Goal: Information Seeking & Learning: Learn about a topic

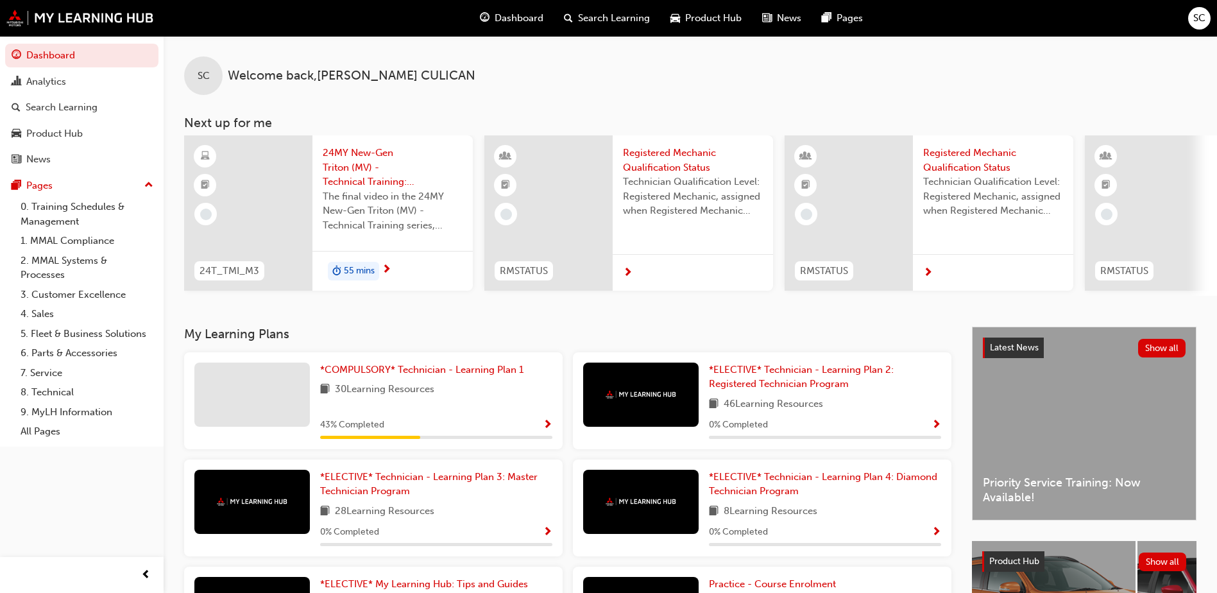
click at [628, 203] on span "Technician Qualification Level: Registered Mechanic, assigned when Registered M…" at bounding box center [693, 197] width 140 height 44
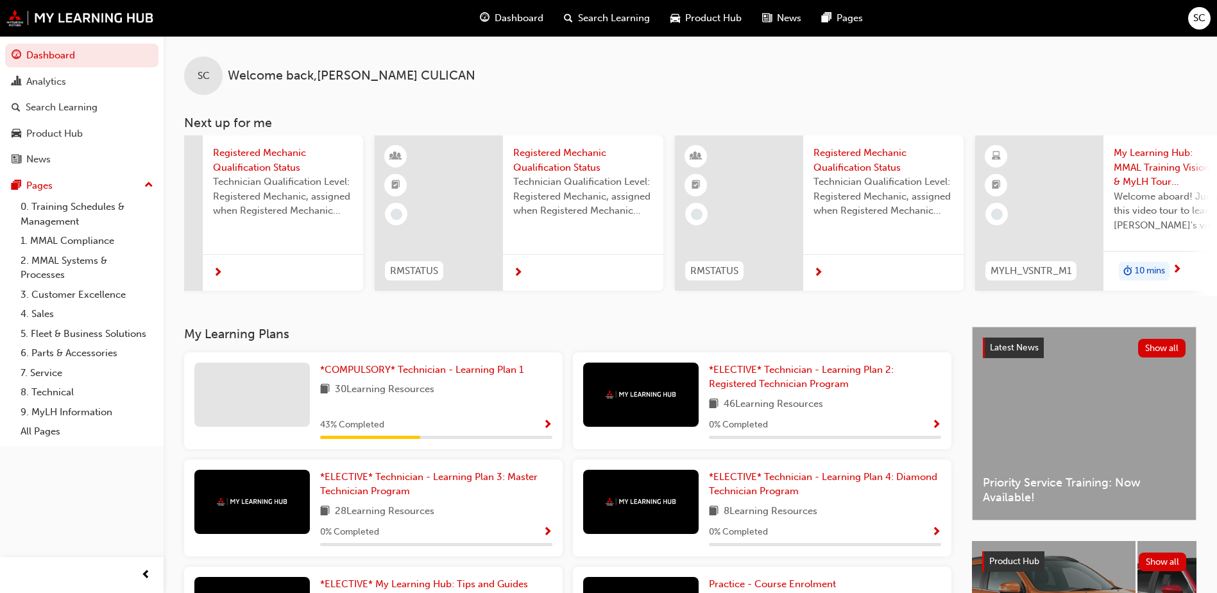
scroll to position [0, 404]
click at [885, 164] on span "Registered Mechanic Qualification Status" at bounding box center [890, 160] width 140 height 29
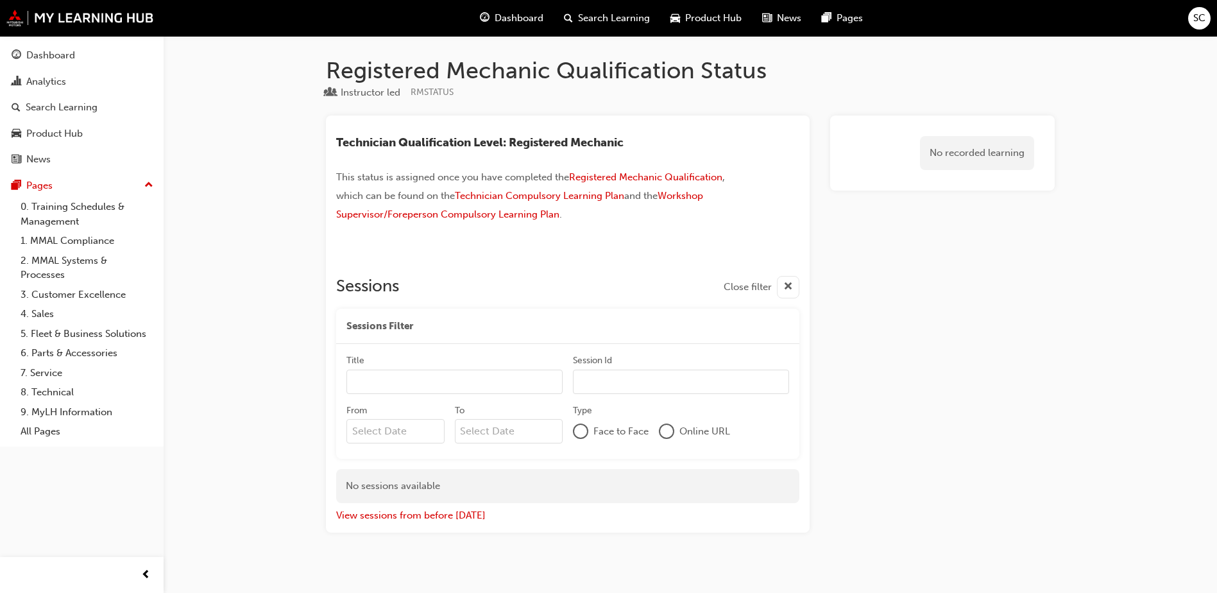
scroll to position [13, 0]
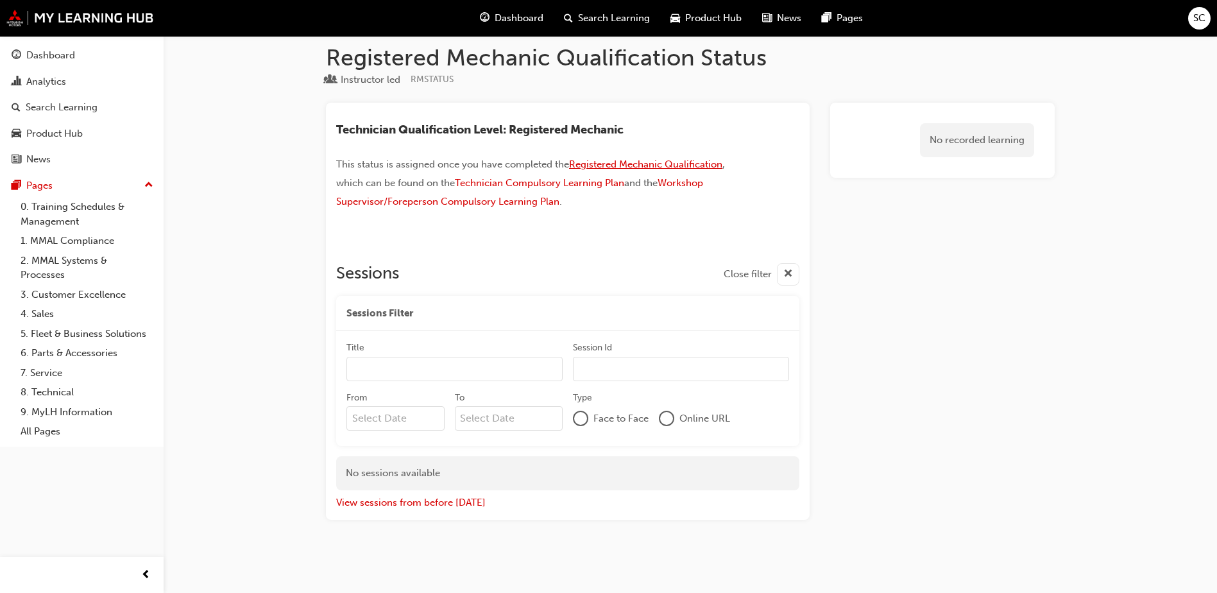
click at [660, 165] on span "Registered Mechanic Qualification" at bounding box center [645, 164] width 153 height 12
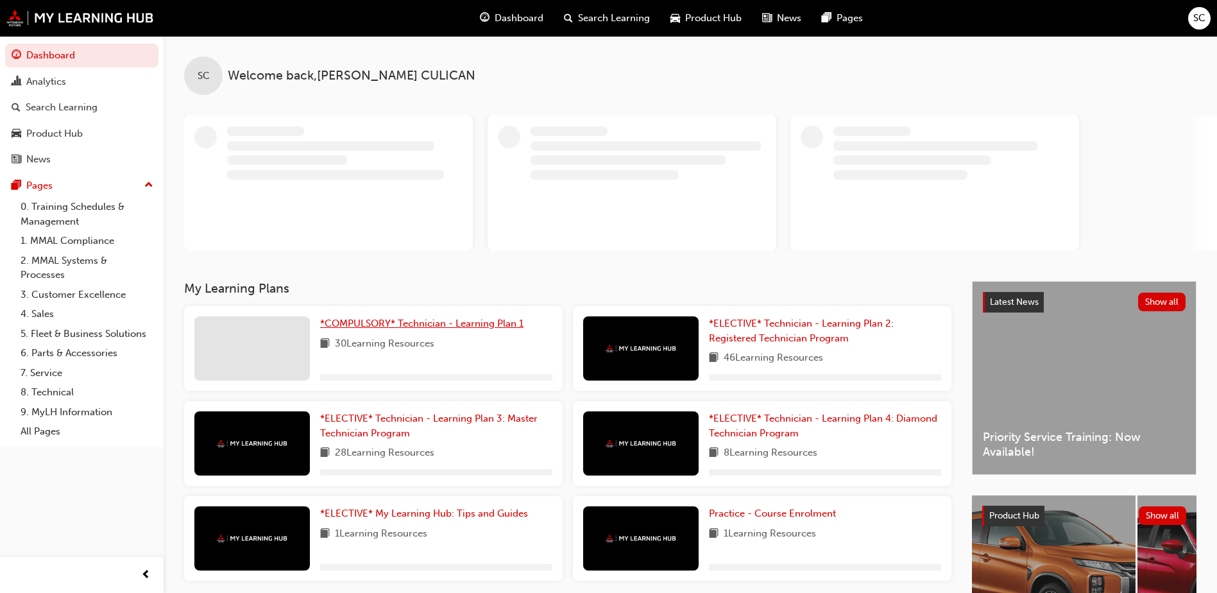
click at [368, 321] on span "*COMPULSORY* Technician - Learning Plan 1" at bounding box center [421, 324] width 203 height 12
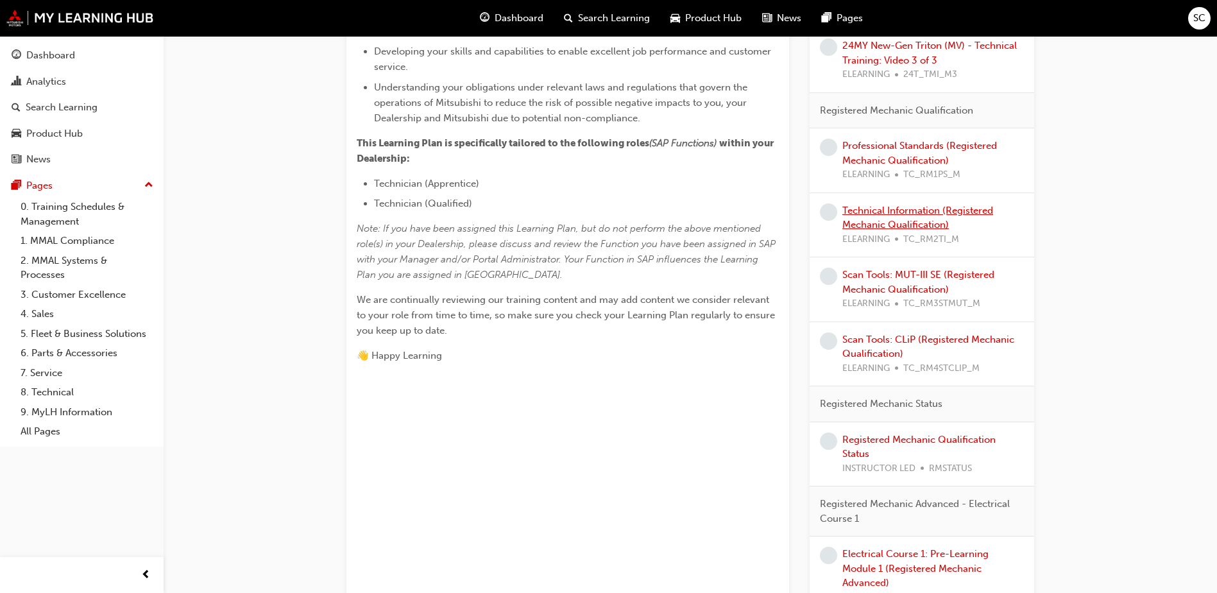
scroll to position [449, 0]
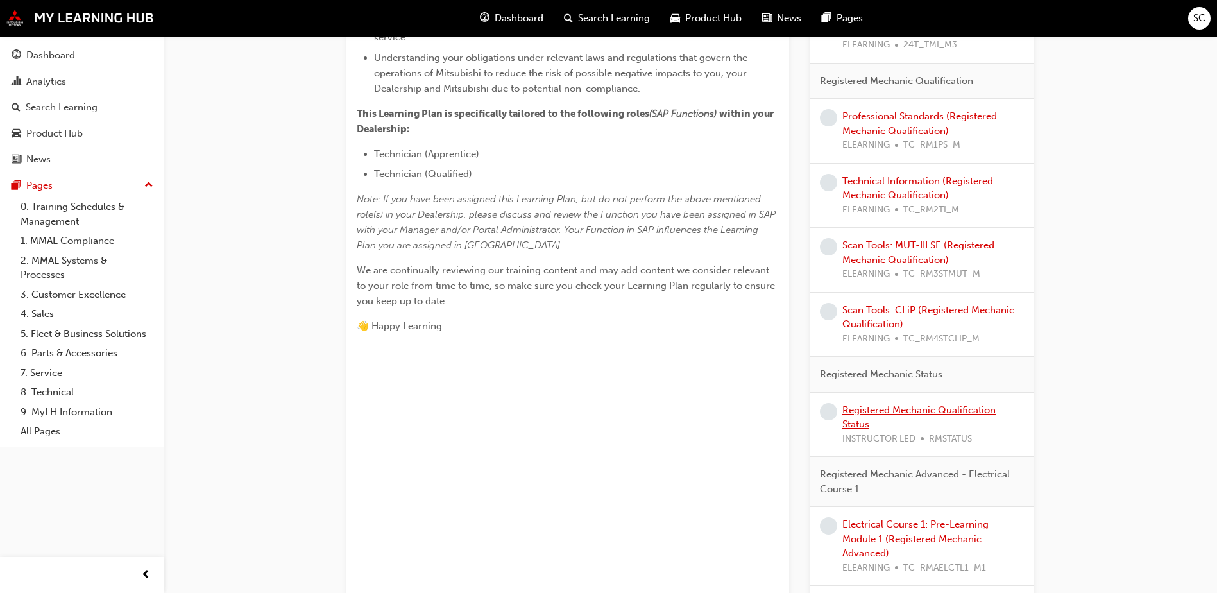
click at [894, 406] on link "Registered Mechanic Qualification Status" at bounding box center [919, 417] width 153 height 26
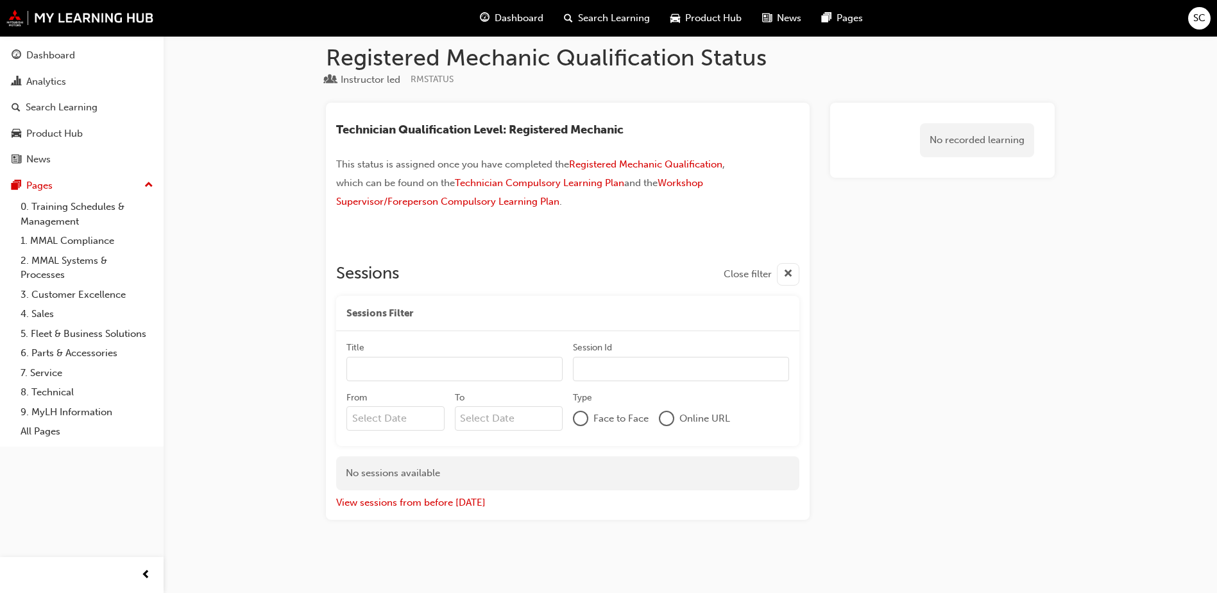
scroll to position [13, 0]
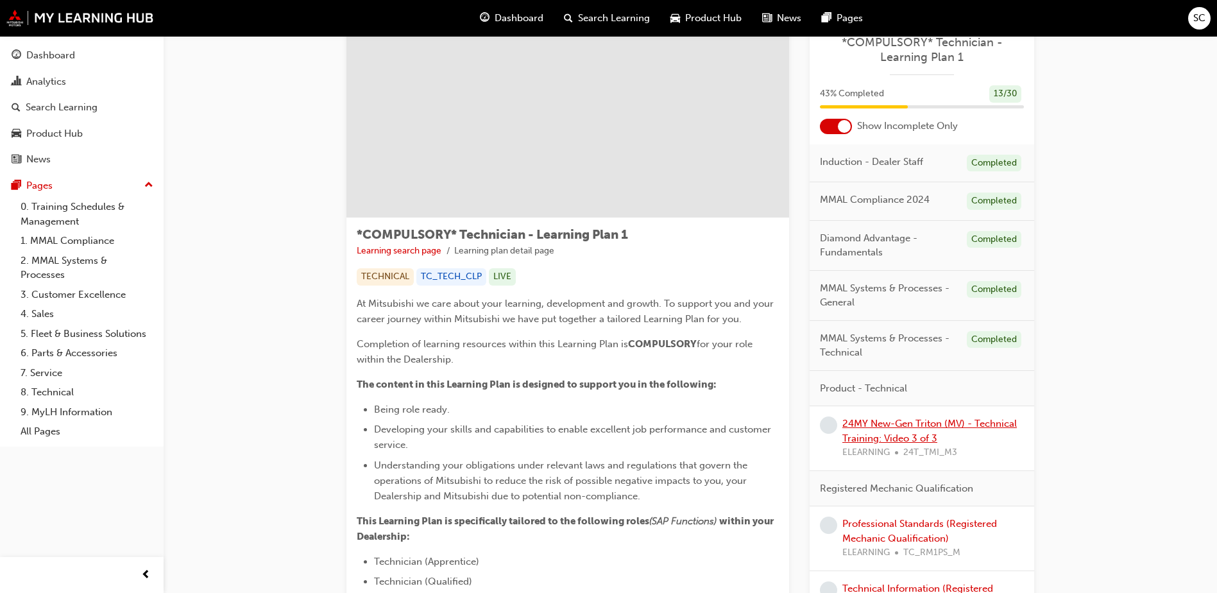
scroll to position [64, 0]
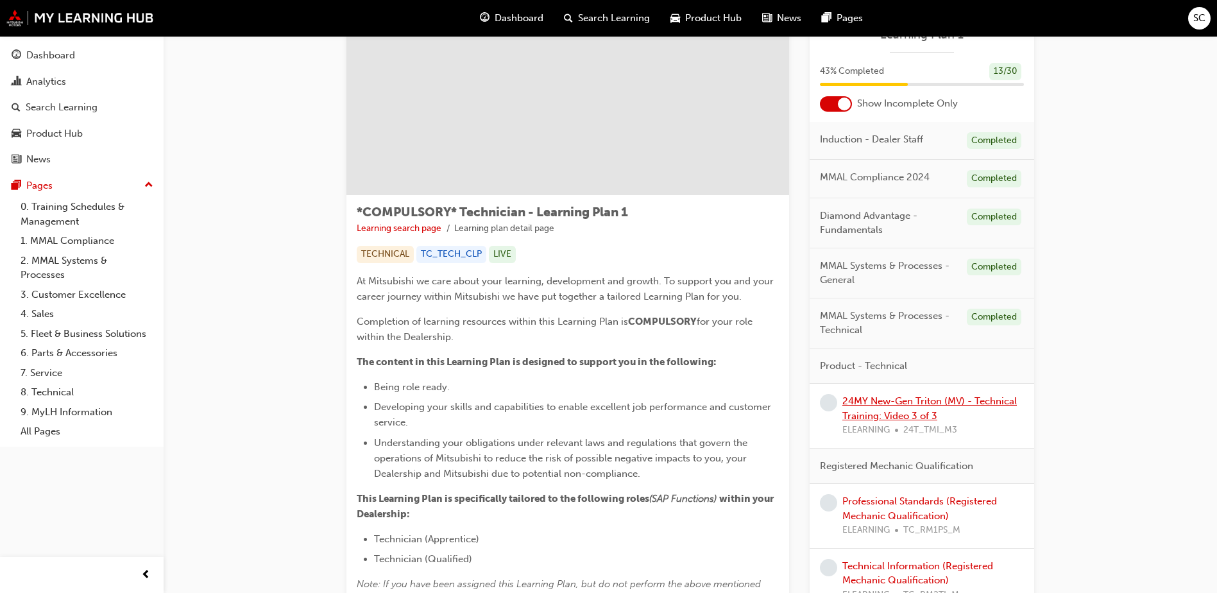
click at [890, 403] on link "24MY New-Gen Triton (MV) - Technical Training: Video 3 of 3" at bounding box center [930, 408] width 175 height 26
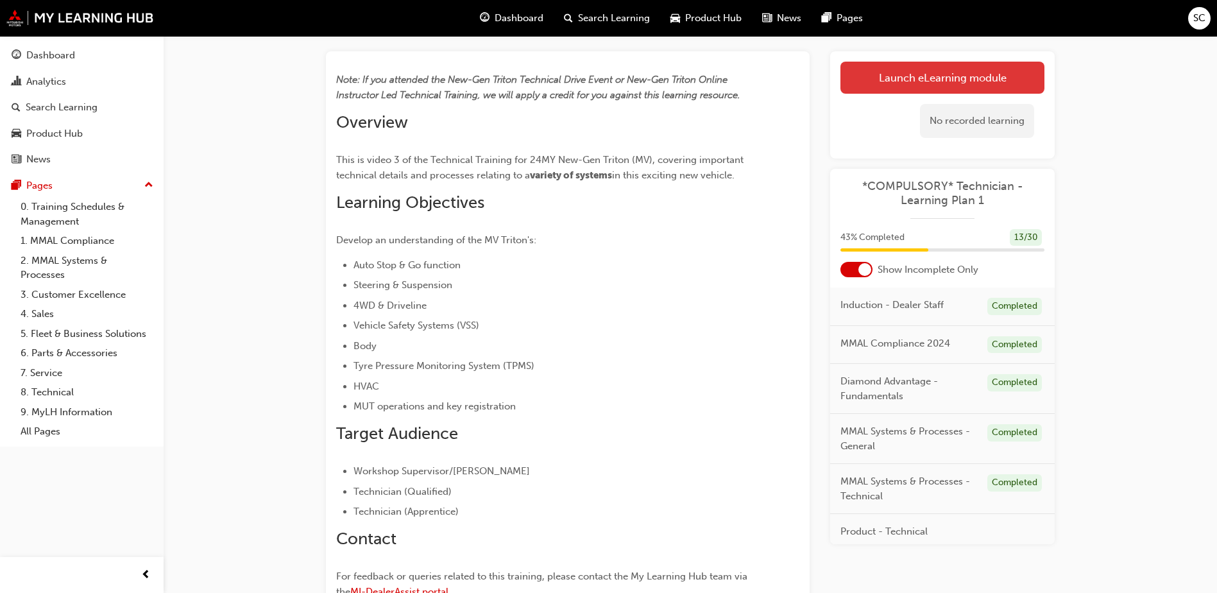
click at [950, 82] on link "Launch eLearning module" at bounding box center [943, 78] width 204 height 32
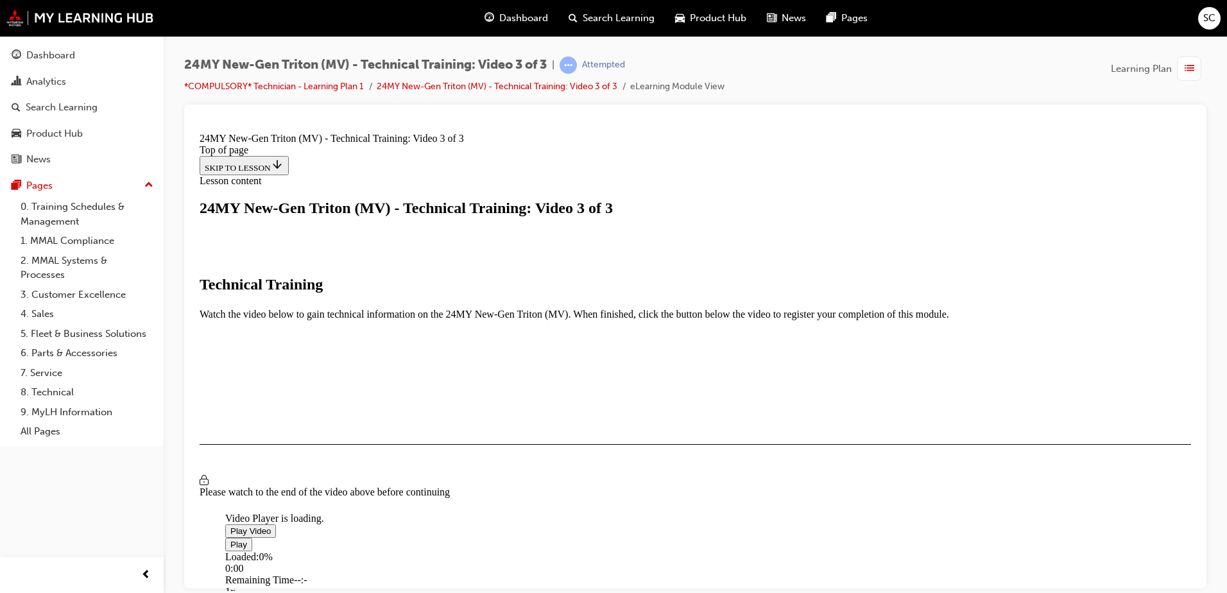
click at [230, 526] on span "Video player" at bounding box center [230, 531] width 0 height 10
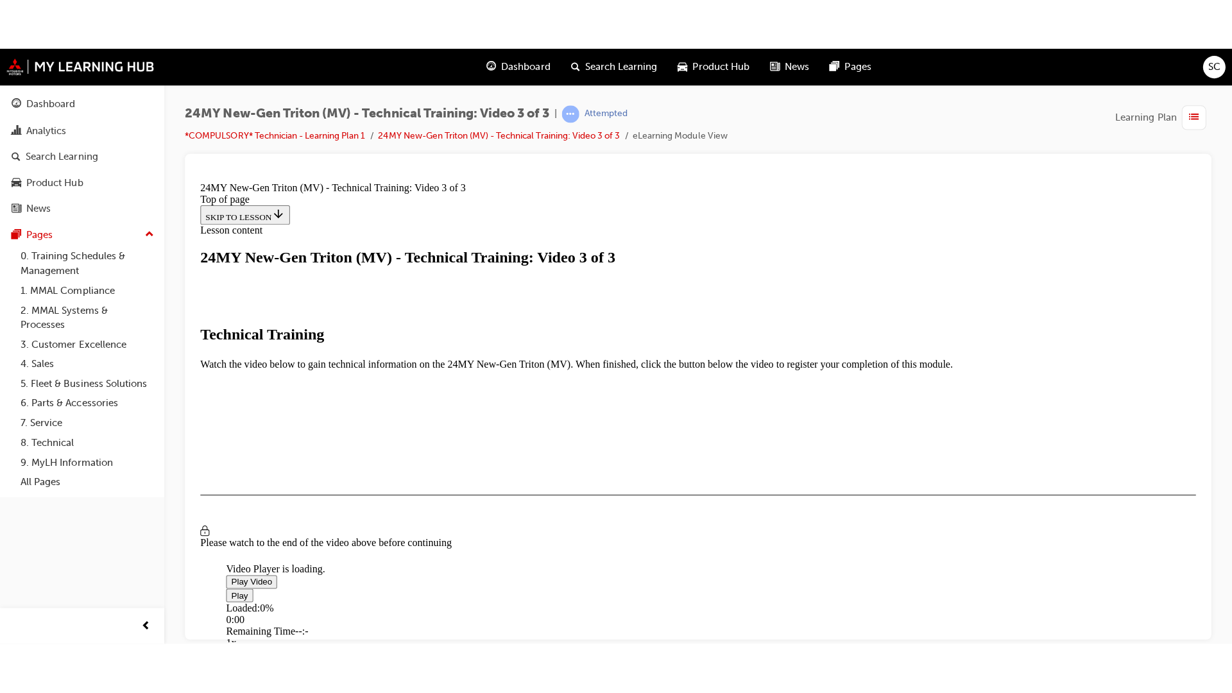
scroll to position [212, 0]
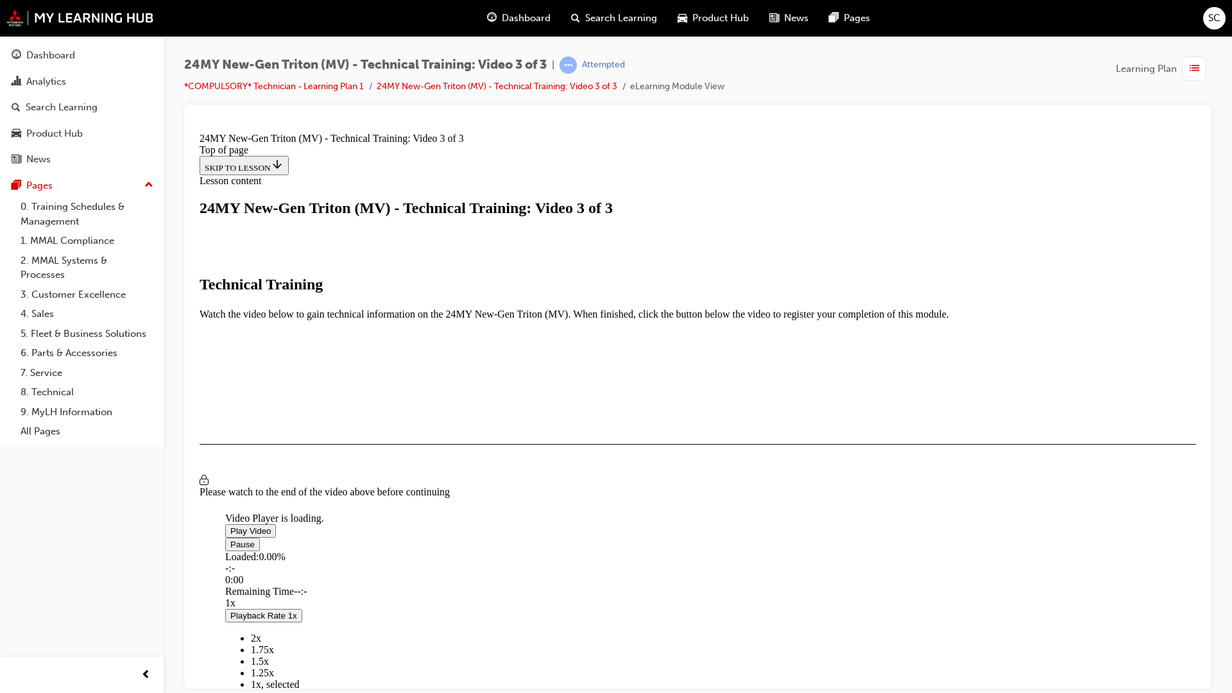
scroll to position [87, 0]
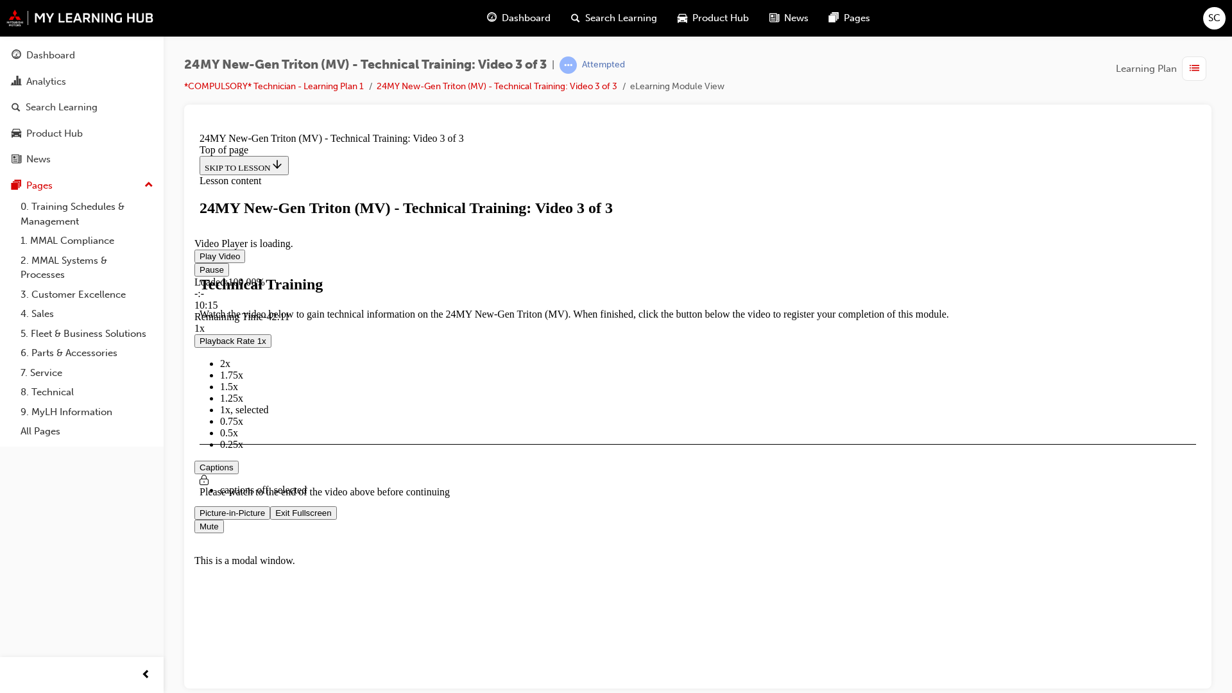
click at [387, 223] on video "Video player" at bounding box center [290, 175] width 192 height 96
drag, startPoint x: 416, startPoint y: 566, endPoint x: 397, endPoint y: 577, distance: 22.4
click at [387, 223] on video "Video player" at bounding box center [290, 175] width 192 height 96
click at [699, 311] on div "26:16" at bounding box center [446, 305] width 504 height 12
click at [735, 311] on div "Loaded : 100.00% 26:00 26:00" at bounding box center [697, 293] width 1007 height 35
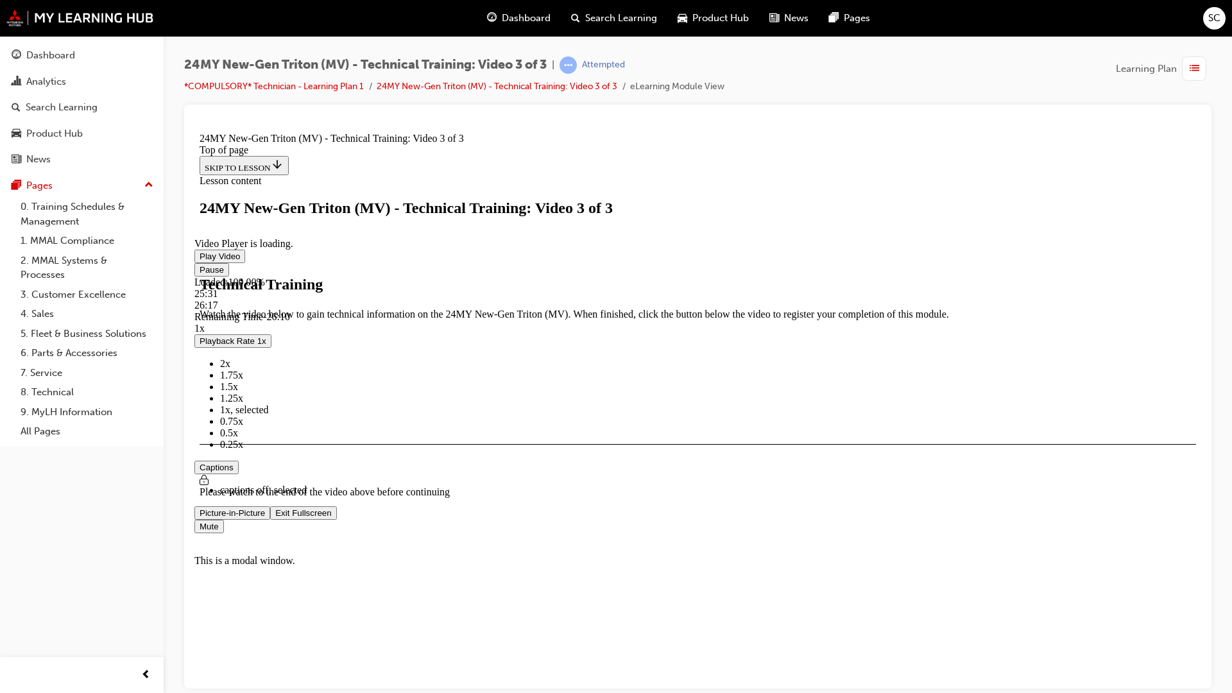
click at [727, 311] on div "Loaded : 100.00% 25:31 26:17" at bounding box center [697, 293] width 1007 height 35
click at [743, 311] on div "Loaded : 100.00% 26:24 26:17" at bounding box center [697, 293] width 1007 height 35
click at [387, 223] on video "Video player" at bounding box center [290, 175] width 192 height 96
click at [276, 223] on video "Video player" at bounding box center [290, 175] width 192 height 96
click at [715, 311] on div "27:07" at bounding box center [454, 305] width 520 height 12
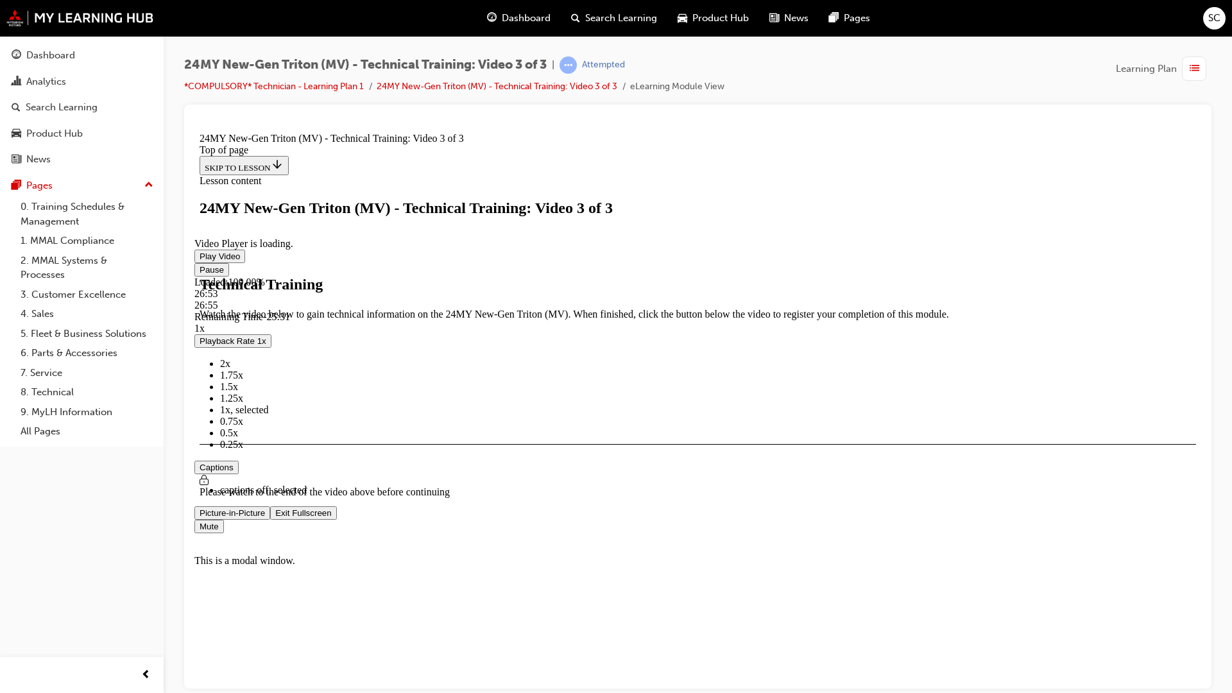
click at [387, 223] on video "Video player" at bounding box center [290, 175] width 192 height 96
click at [289, 223] on video "Video player" at bounding box center [290, 175] width 192 height 96
drag, startPoint x: 1426, startPoint y: 127, endPoint x: 1399, endPoint y: 214, distance: 91.3
click at [387, 205] on video "Video player" at bounding box center [290, 175] width 192 height 96
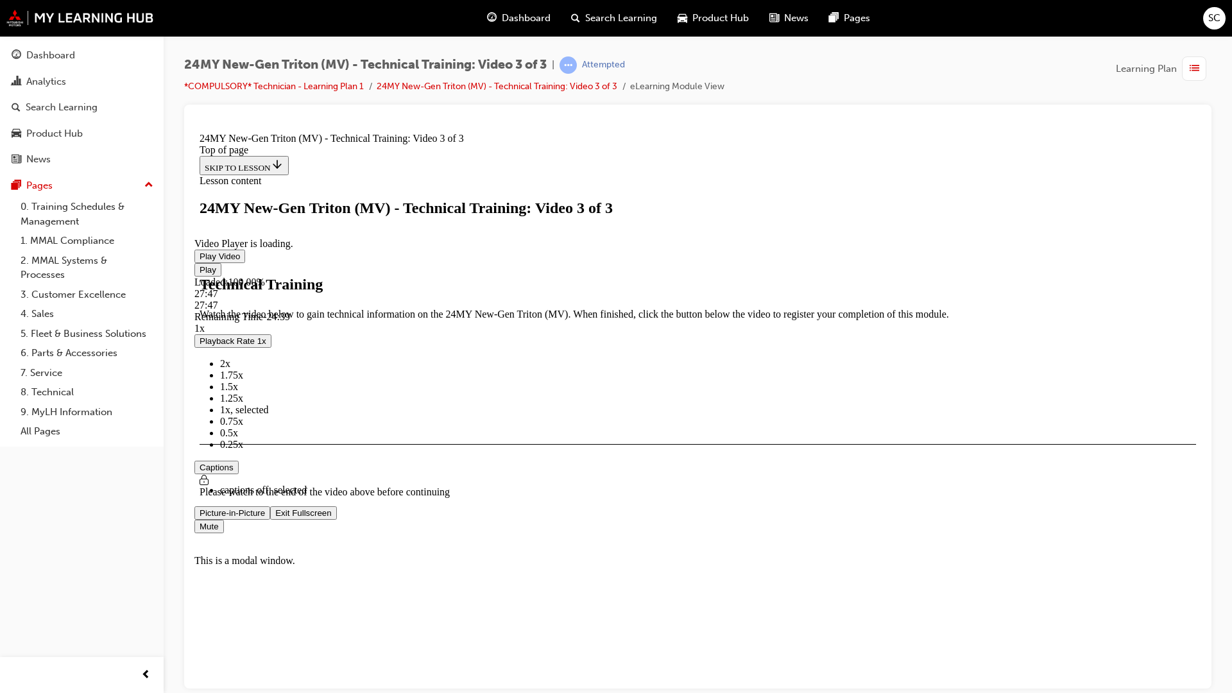
click at [728, 311] on div "27:47" at bounding box center [461, 305] width 534 height 12
click at [762, 311] on div "Loaded : 100.00% 27:27 27:47" at bounding box center [697, 293] width 1007 height 35
click at [722, 311] on div "27:27" at bounding box center [457, 305] width 527 height 12
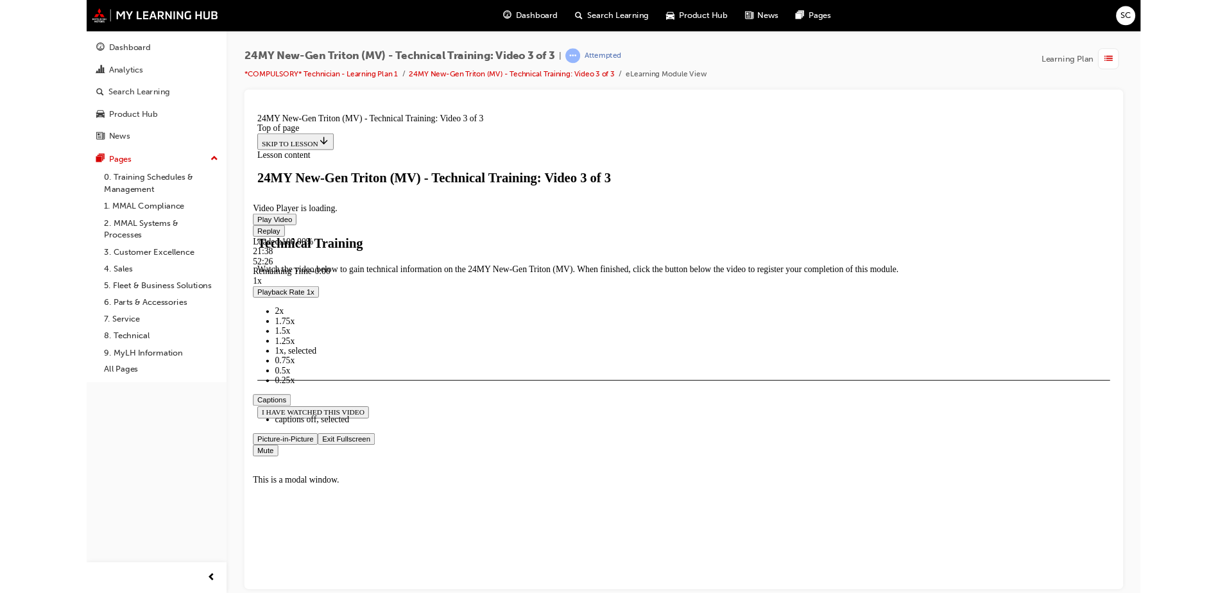
scroll to position [85, 0]
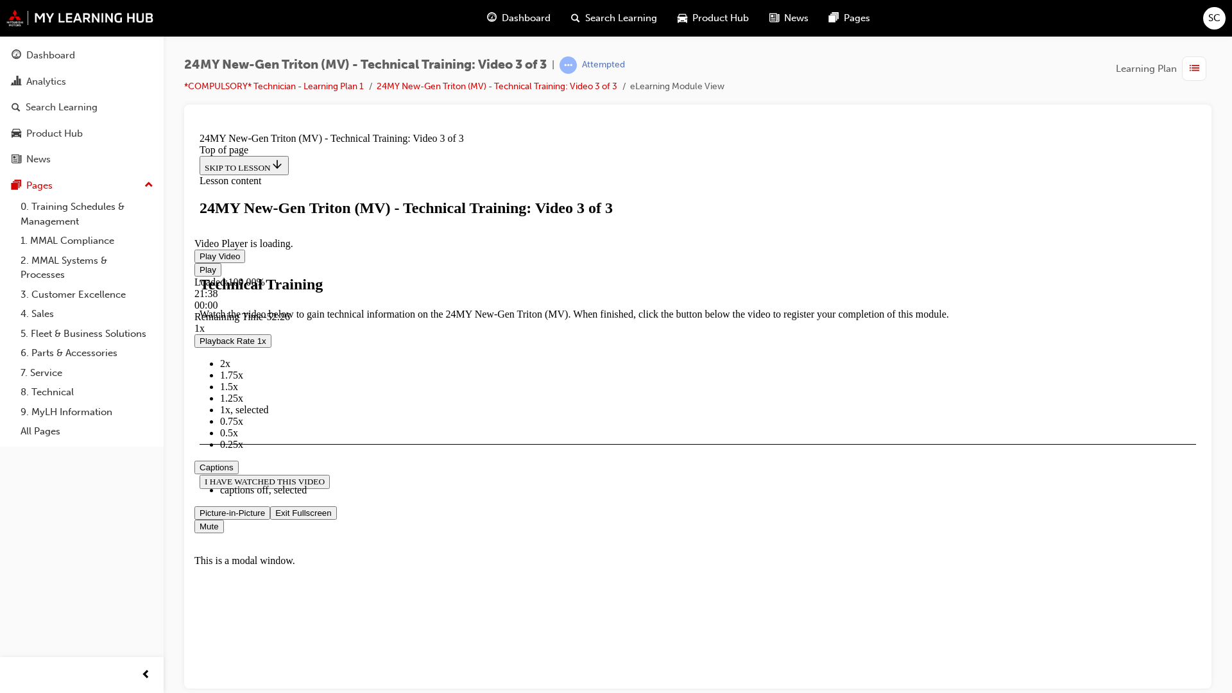
click at [387, 175] on video "Video player" at bounding box center [290, 175] width 192 height 96
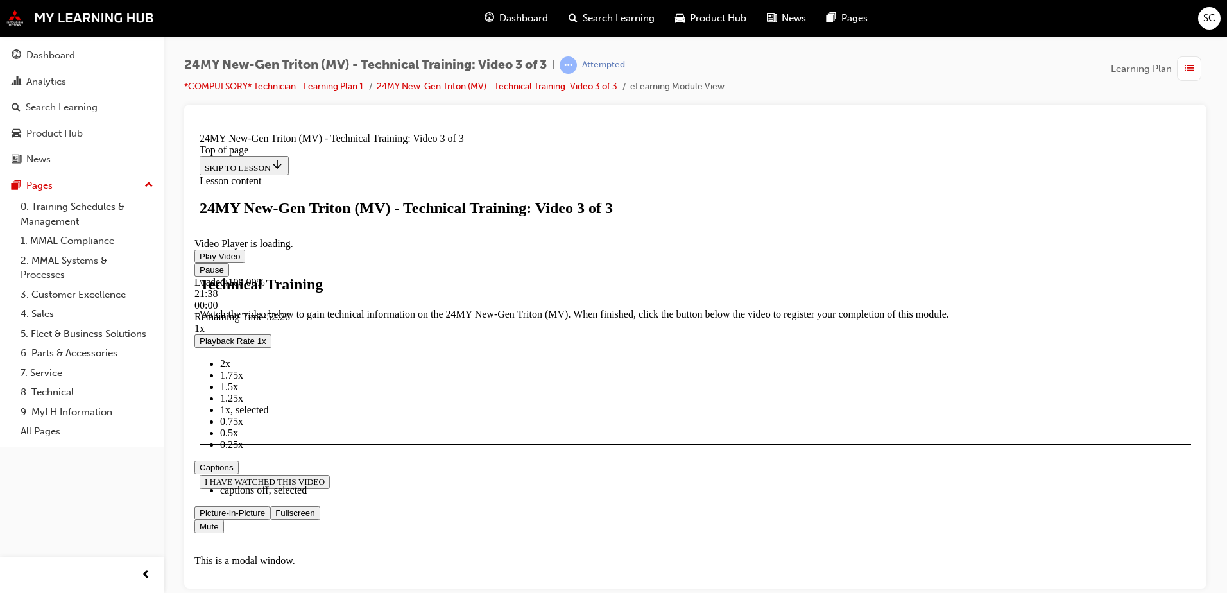
scroll to position [314, 0]
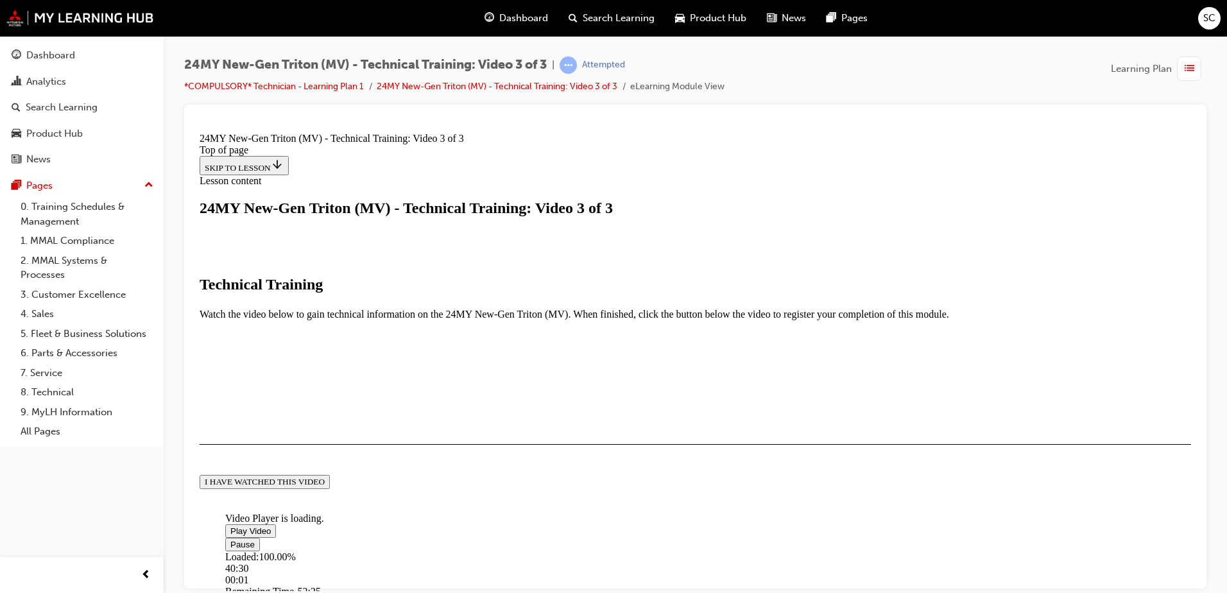
click at [330, 488] on button "I HAVE WATCHED THIS VIDEO" at bounding box center [265, 481] width 130 height 14
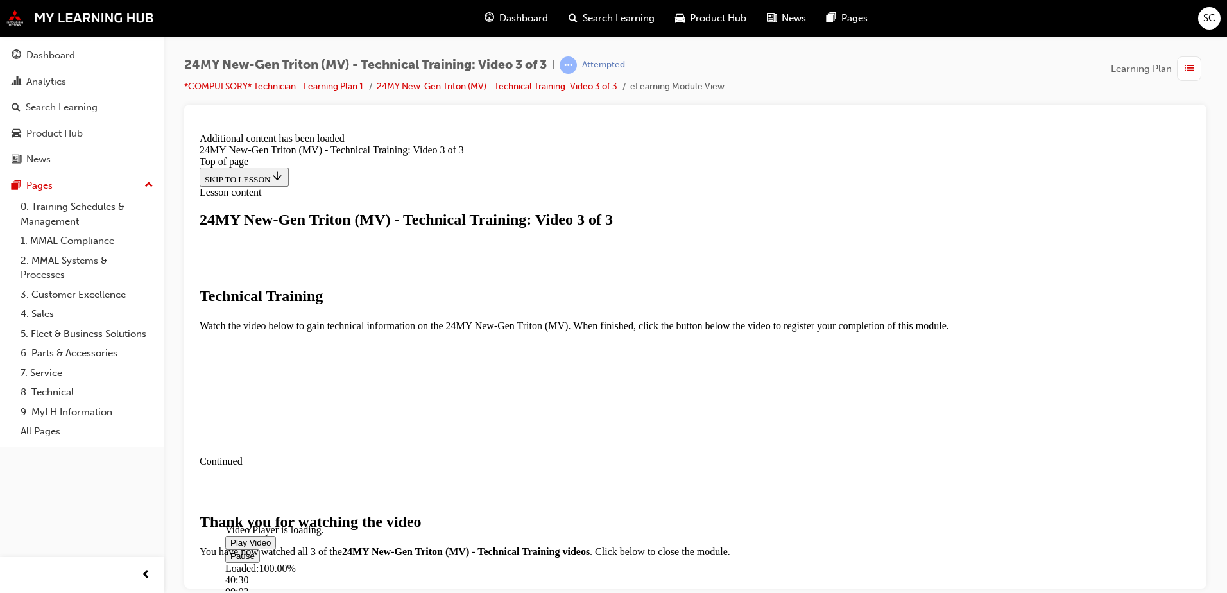
scroll to position [420, 0]
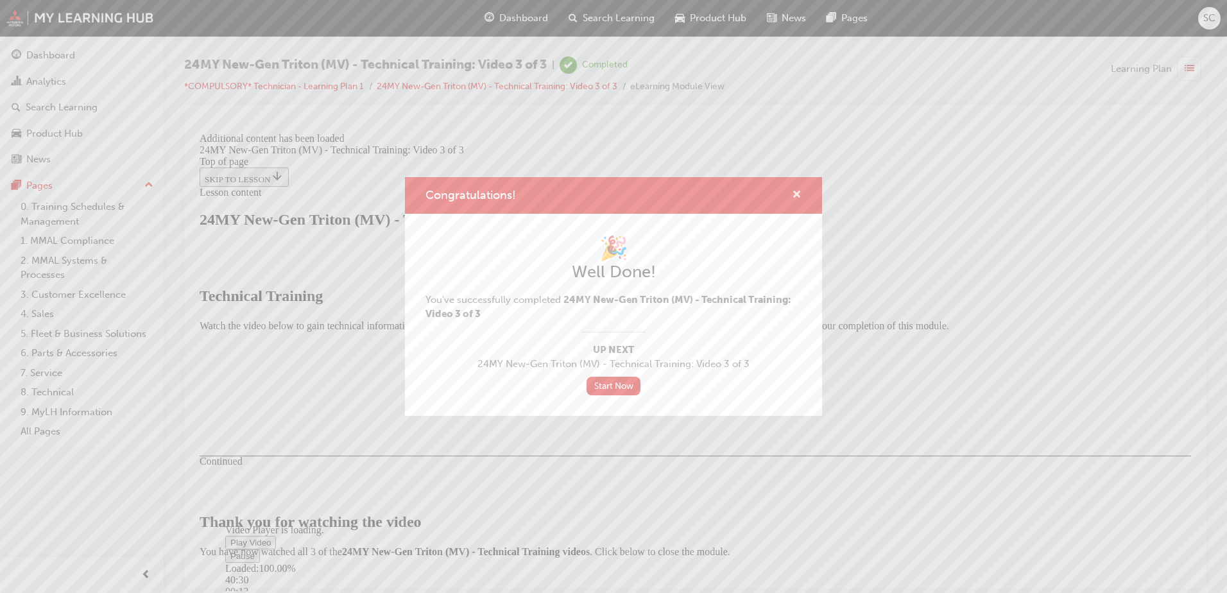
click at [800, 197] on span "cross-icon" at bounding box center [797, 196] width 10 height 12
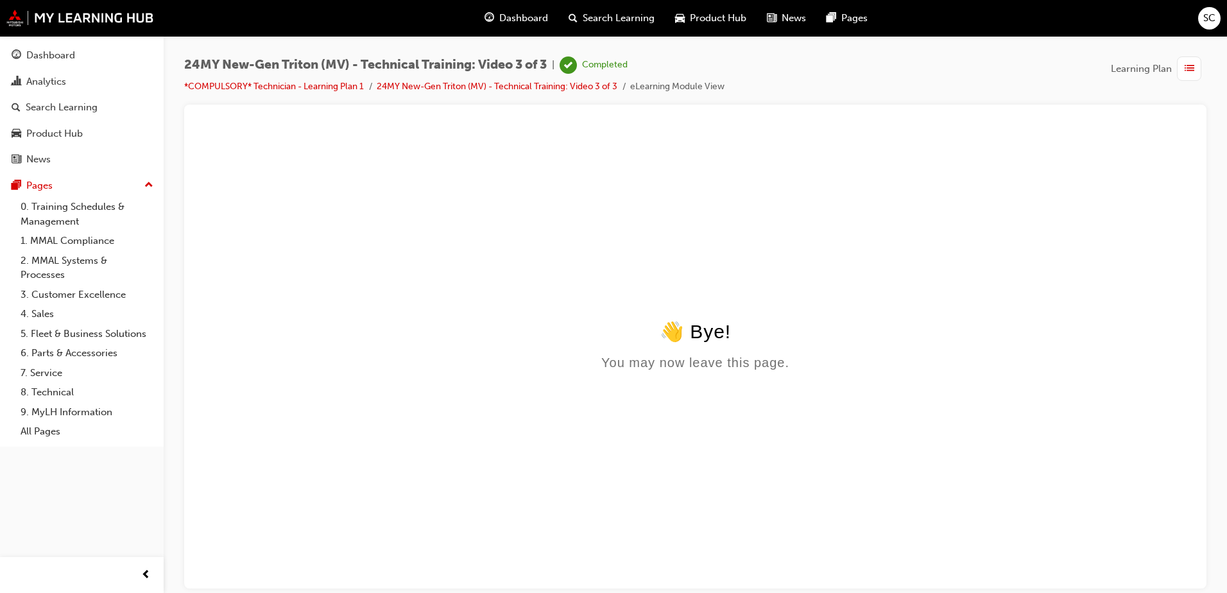
scroll to position [0, 0]
click at [239, 86] on link "*COMPULSORY* Technician - Learning Plan 1" at bounding box center [274, 86] width 180 height 11
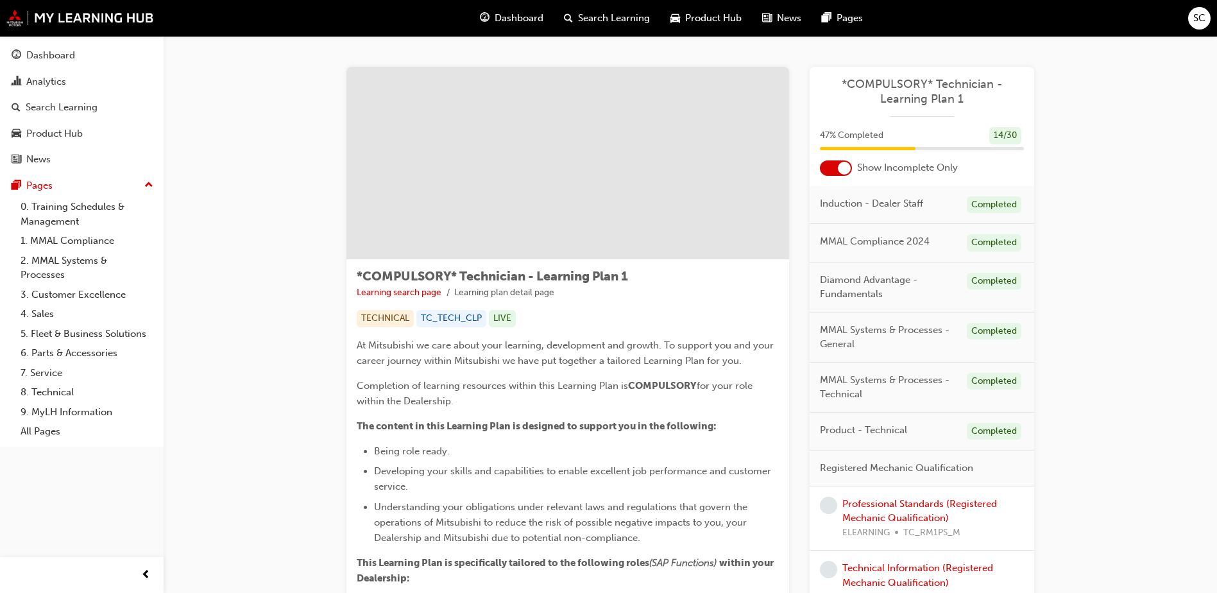
click at [523, 24] on span "Dashboard" at bounding box center [519, 18] width 49 height 15
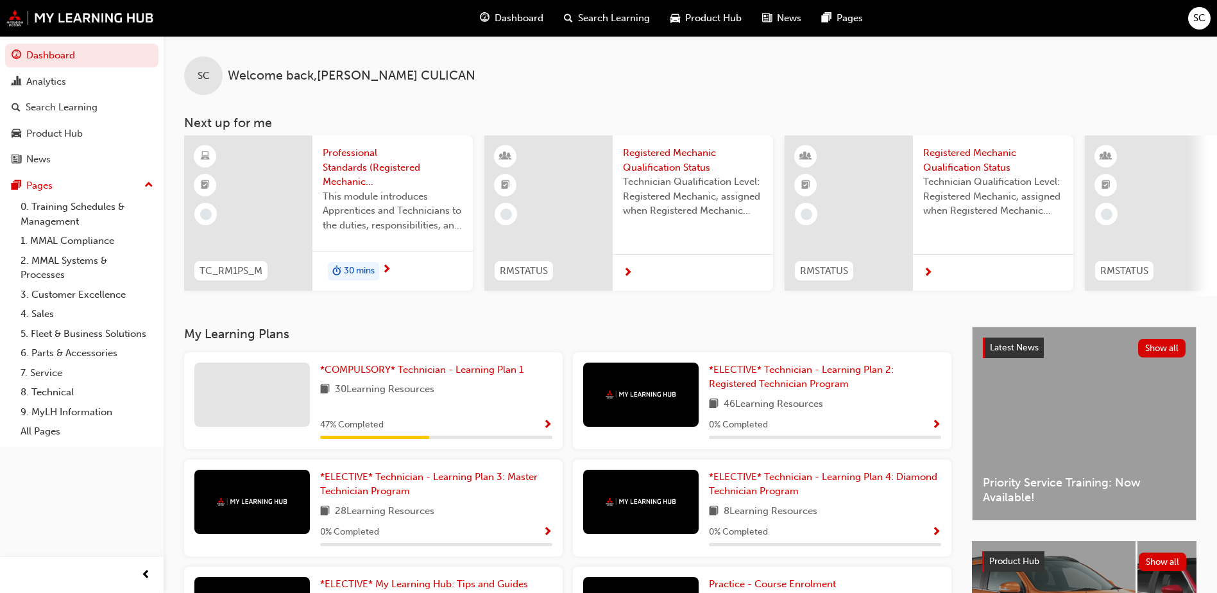
click at [284, 207] on div at bounding box center [248, 212] width 128 height 155
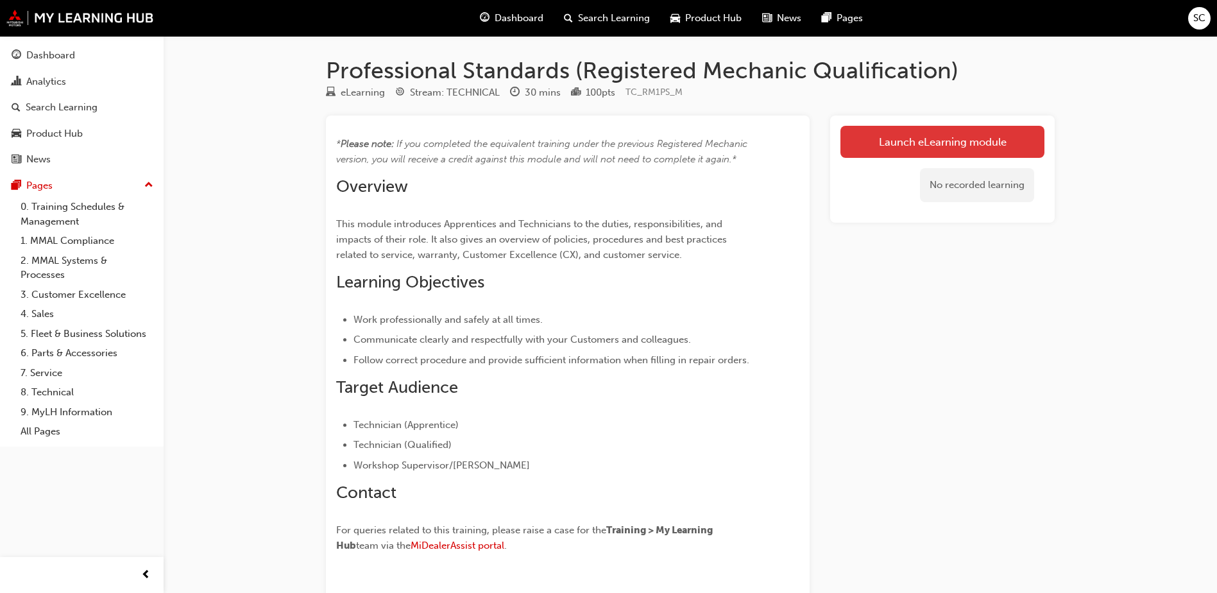
click at [977, 144] on link "Launch eLearning module" at bounding box center [943, 142] width 204 height 32
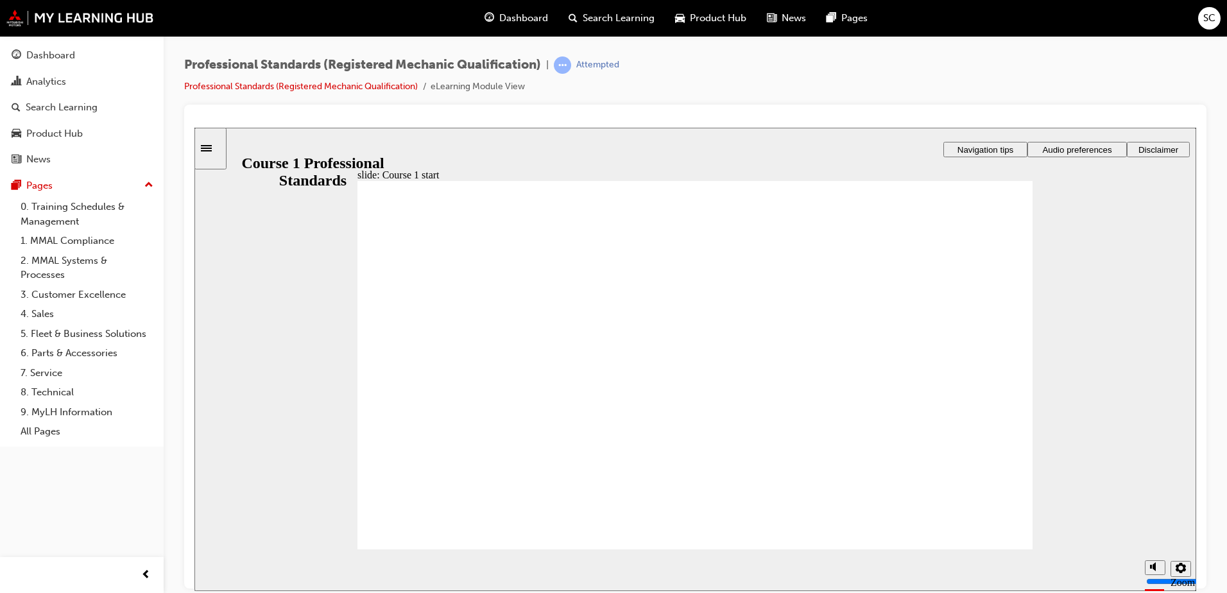
drag, startPoint x: 1082, startPoint y: 137, endPoint x: 1076, endPoint y: 150, distance: 14.1
click at [1082, 138] on div "slide: Course 1 start Registered Mechanic Qualification Course 1 Professional S…" at bounding box center [695, 358] width 1002 height 463
click at [1075, 150] on span "Audio preferences" at bounding box center [1076, 149] width 69 height 10
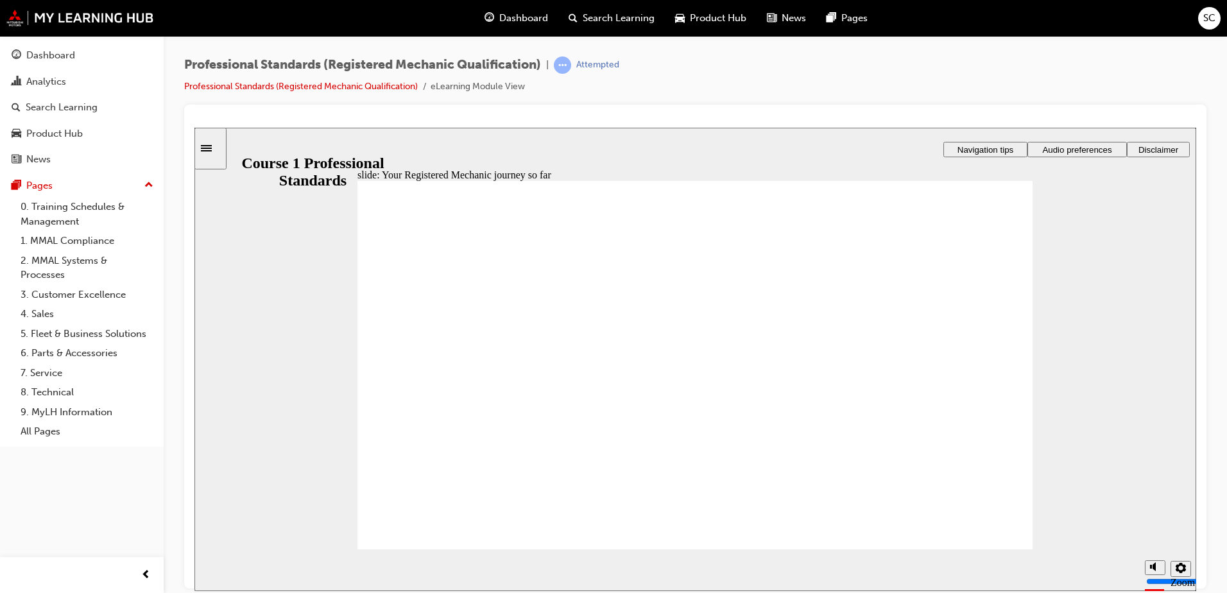
drag, startPoint x: 976, startPoint y: 532, endPoint x: 970, endPoint y: 536, distance: 7.5
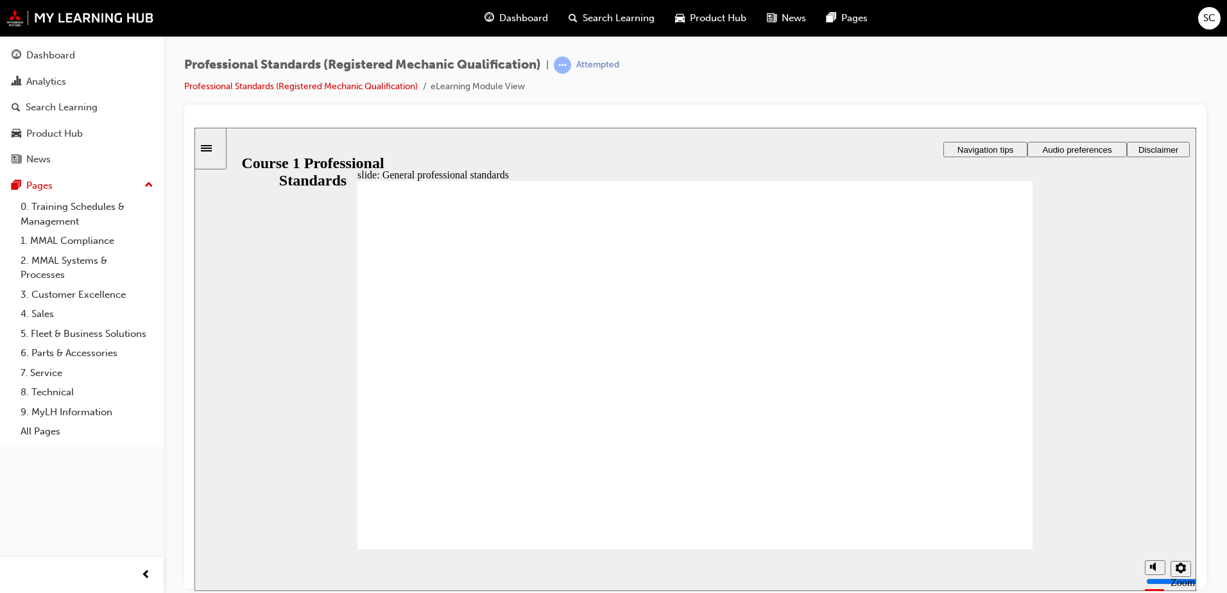
radio input "true"
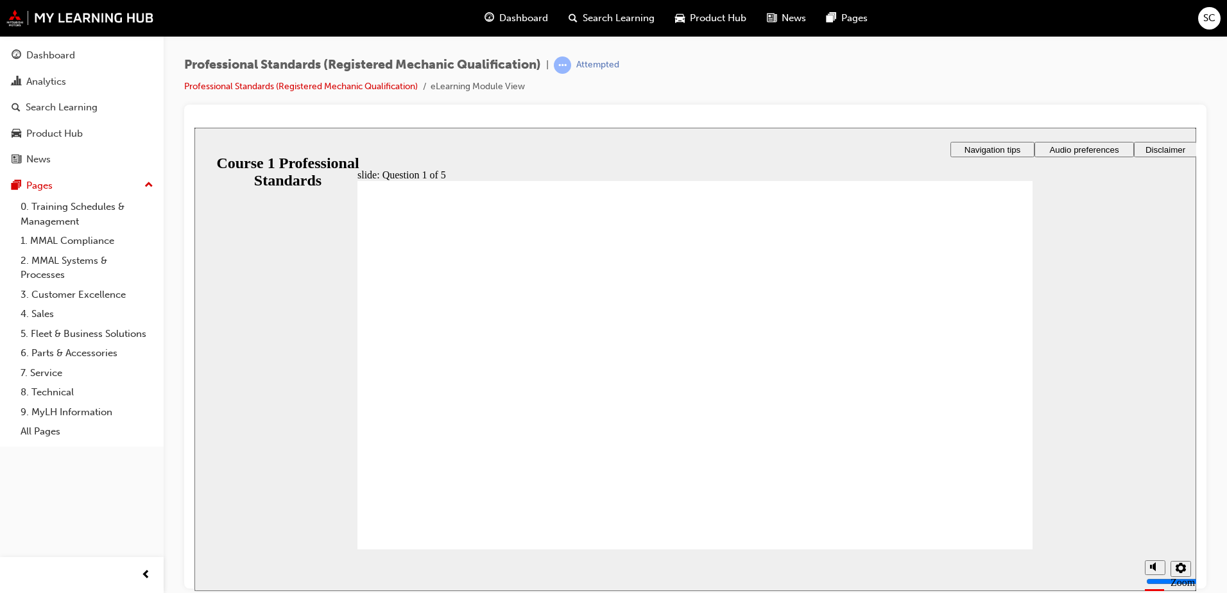
radio input "true"
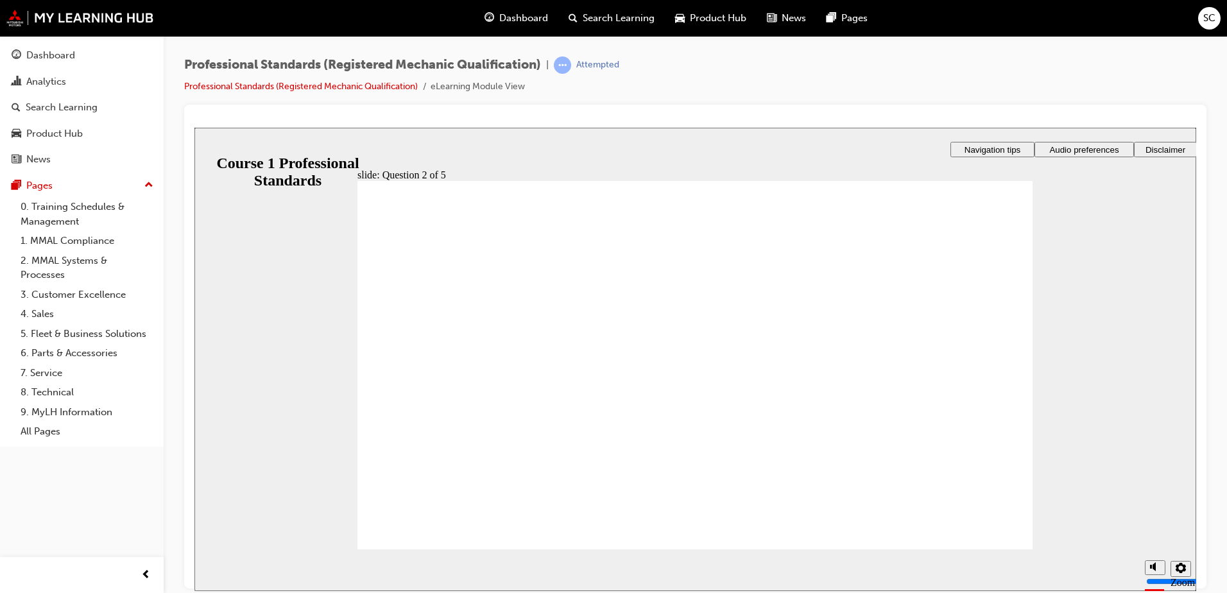
radio input "true"
drag, startPoint x: 998, startPoint y: 533, endPoint x: 975, endPoint y: 535, distance: 23.8
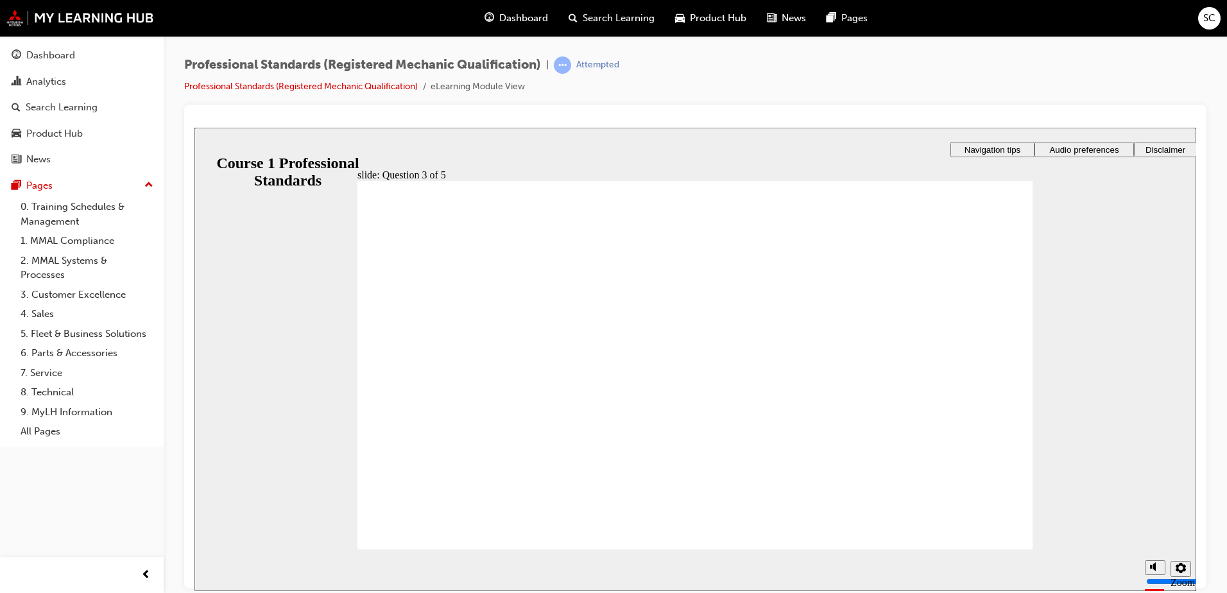
radio input "false"
radio input "true"
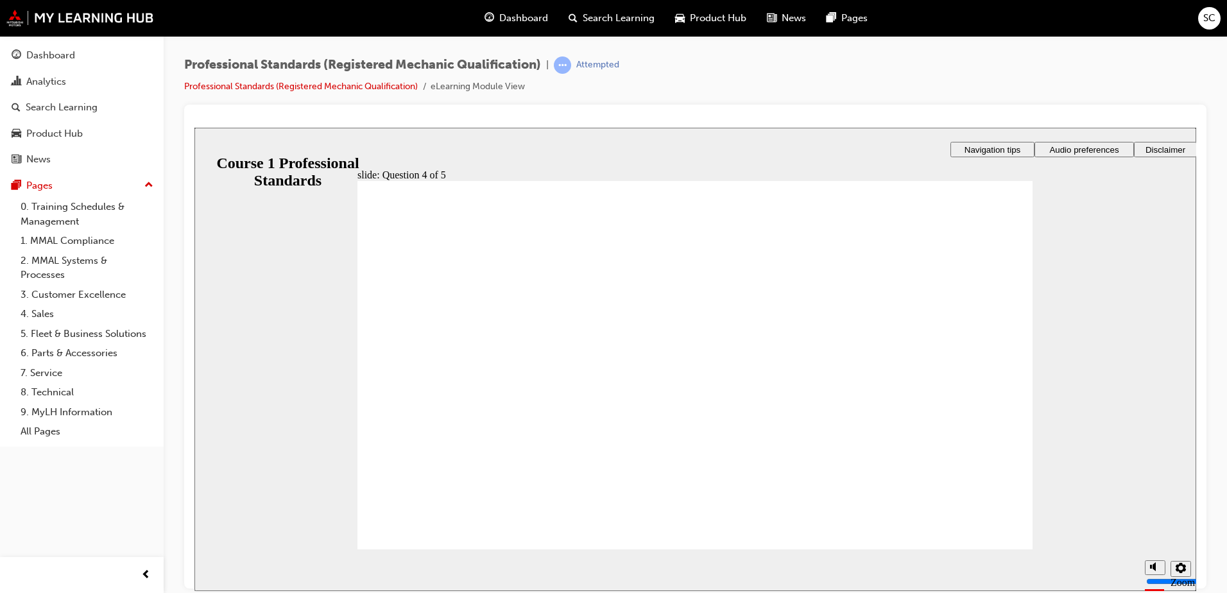
checkbox input "true"
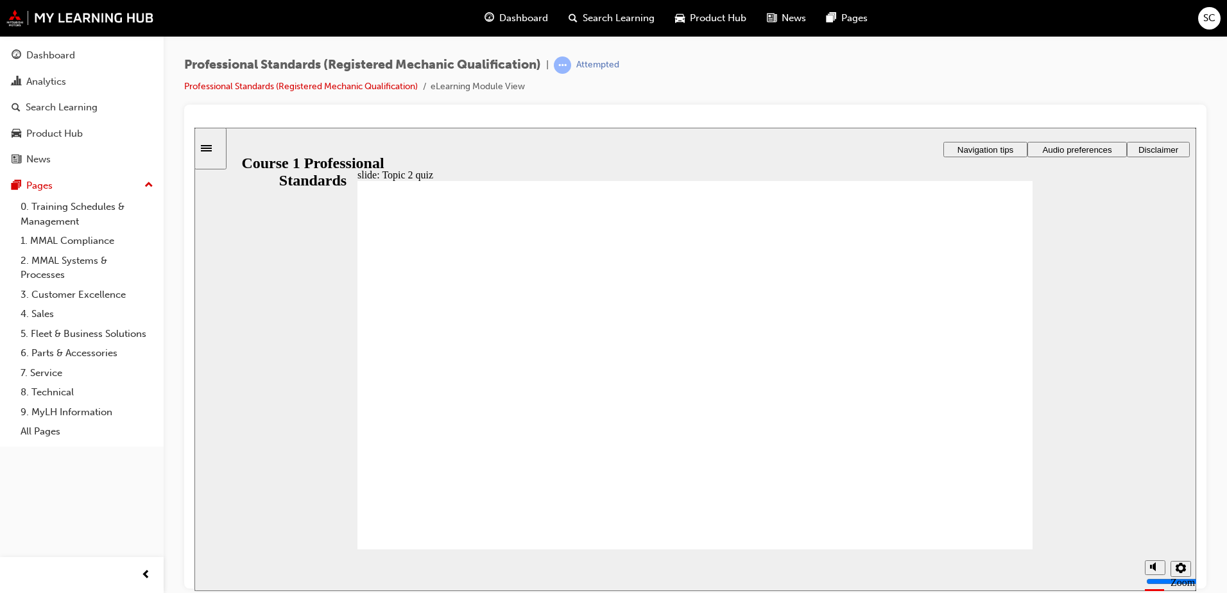
radio input "true"
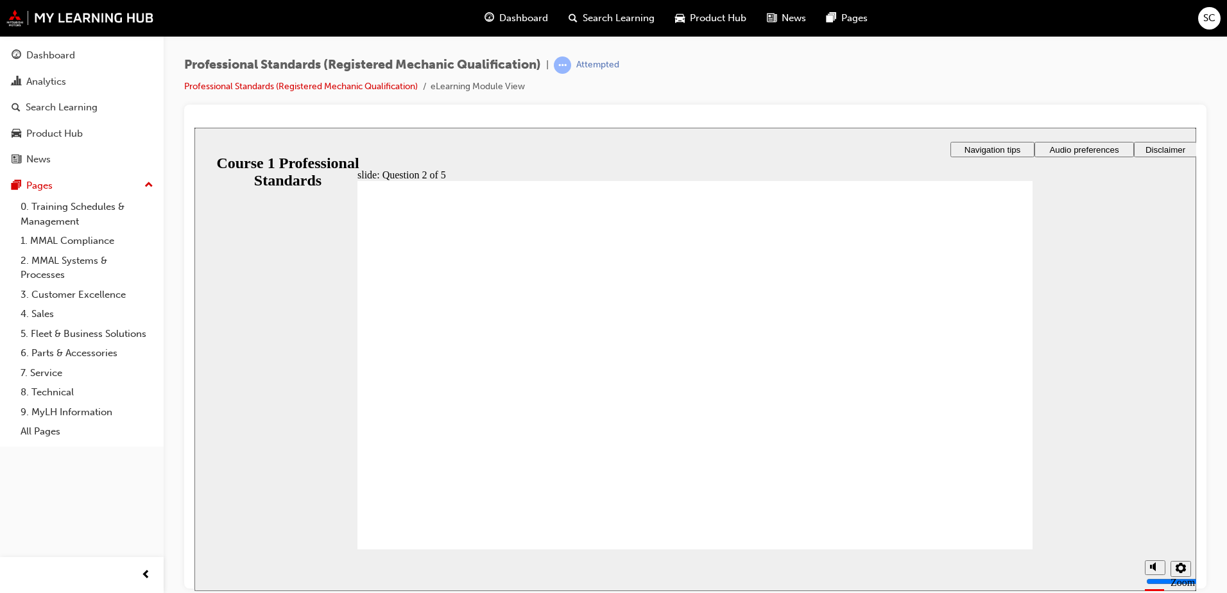
radio input "true"
drag, startPoint x: 739, startPoint y: 448, endPoint x: 717, endPoint y: 448, distance: 22.5
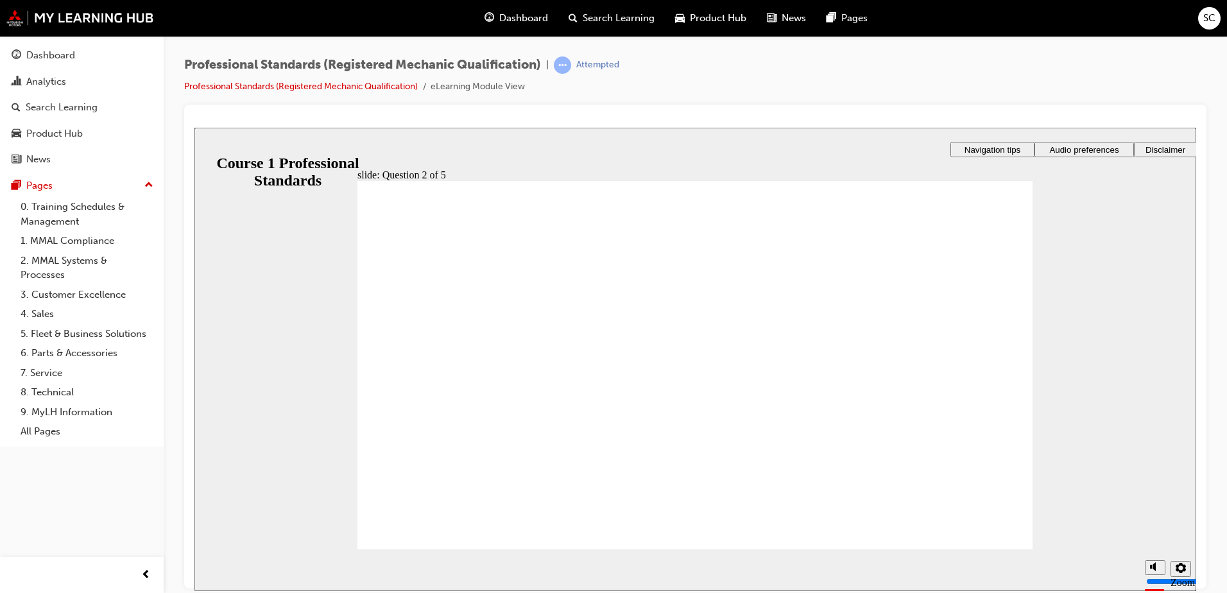
drag, startPoint x: 970, startPoint y: 533, endPoint x: 959, endPoint y: 533, distance: 10.9
checkbox input "true"
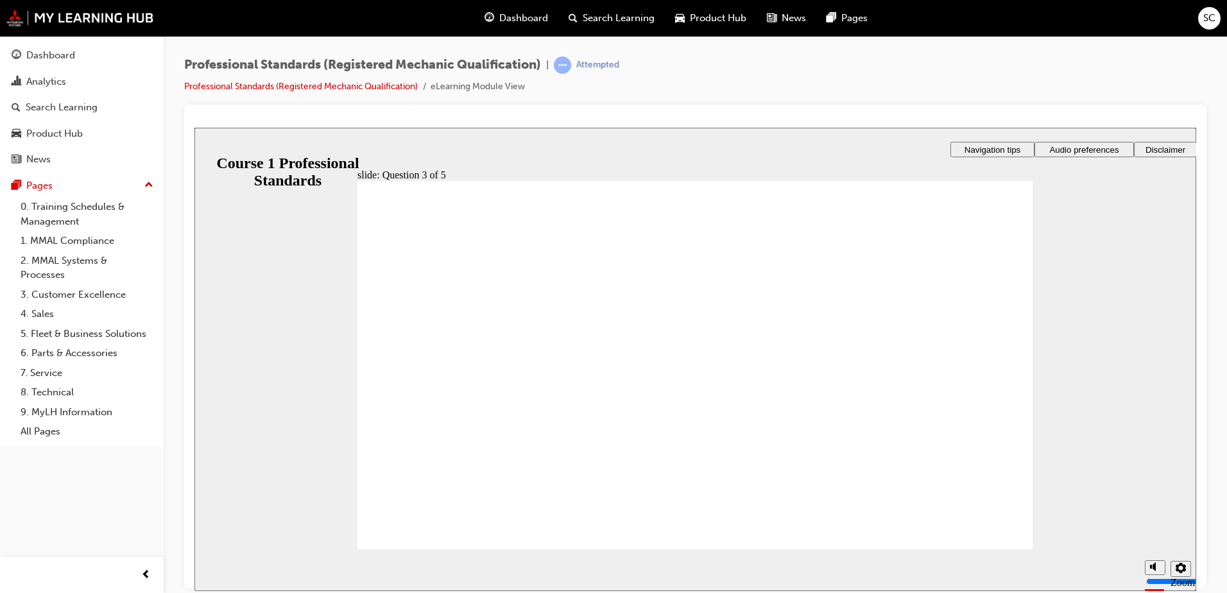
radio input "true"
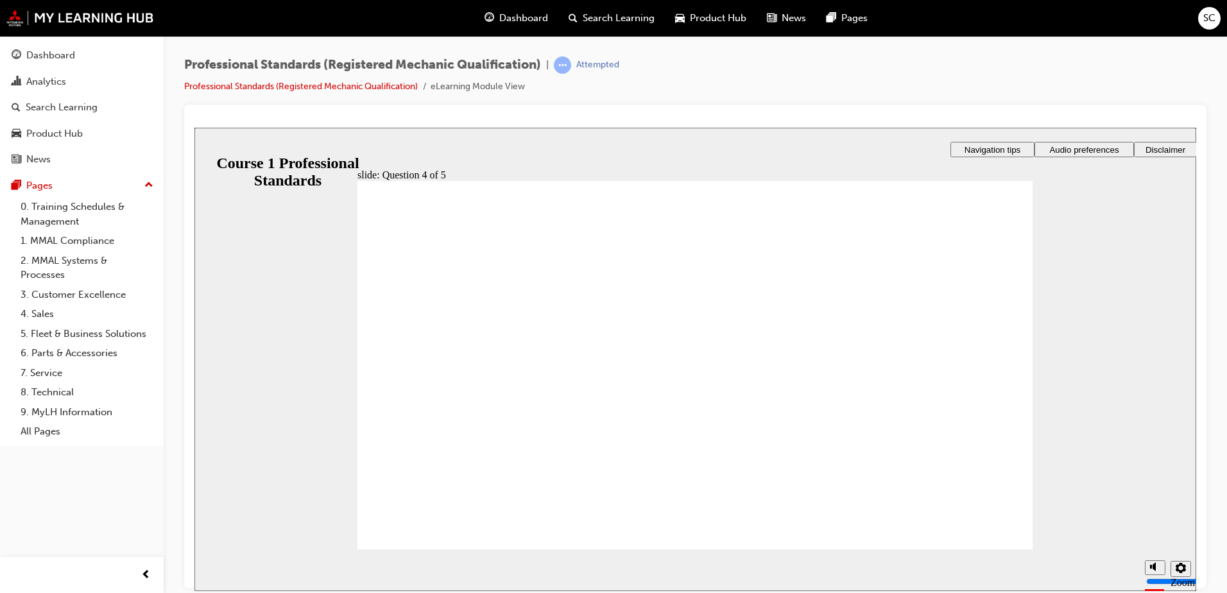
drag, startPoint x: 1003, startPoint y: 523, endPoint x: 1004, endPoint y: 516, distance: 7.2
radio input "true"
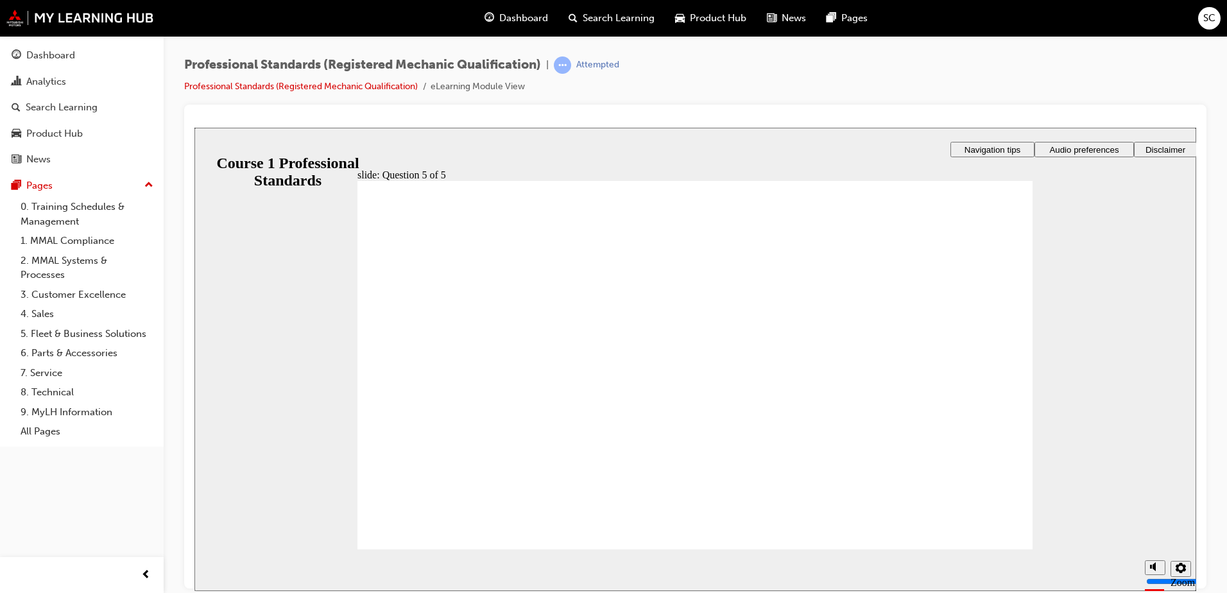
drag, startPoint x: 974, startPoint y: 538, endPoint x: 965, endPoint y: 542, distance: 9.5
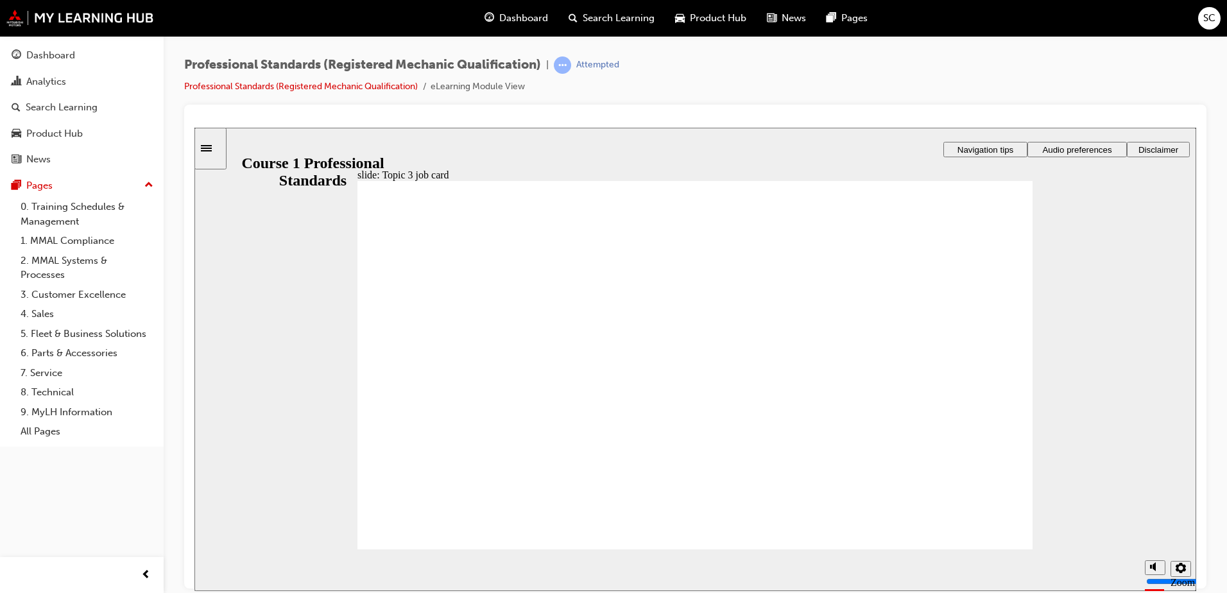
drag, startPoint x: 1001, startPoint y: 531, endPoint x: 983, endPoint y: 525, distance: 18.9
drag, startPoint x: 982, startPoint y: 539, endPoint x: 977, endPoint y: 551, distance: 12.4
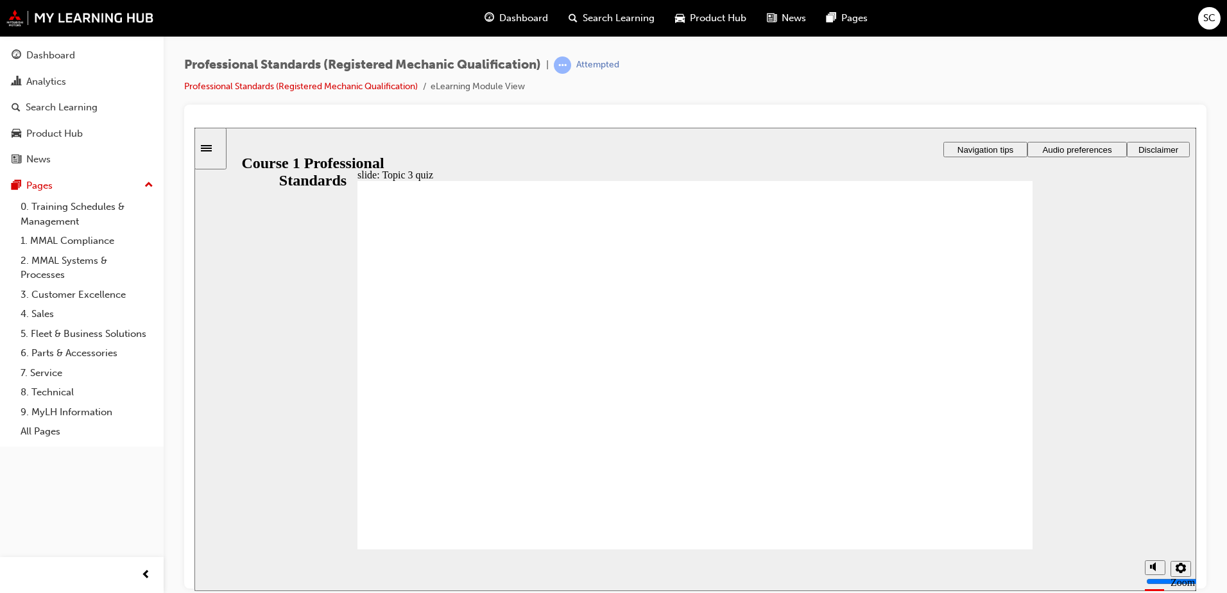
checkbox input "true"
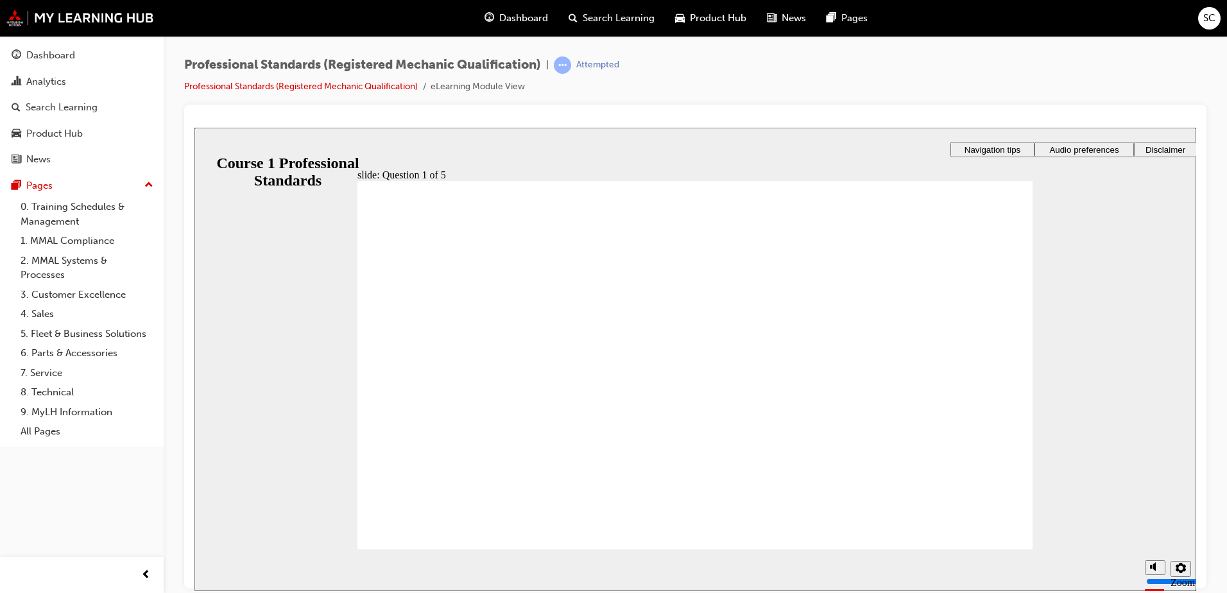
radio input "true"
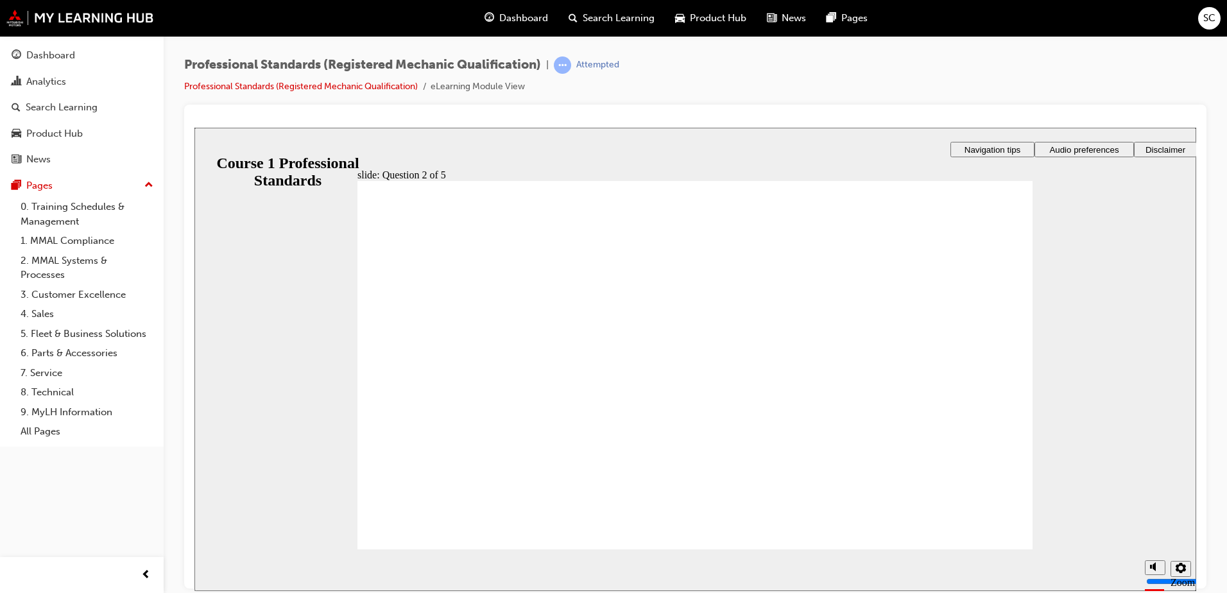
drag, startPoint x: 988, startPoint y: 523, endPoint x: 984, endPoint y: 533, distance: 11.0
radio input "true"
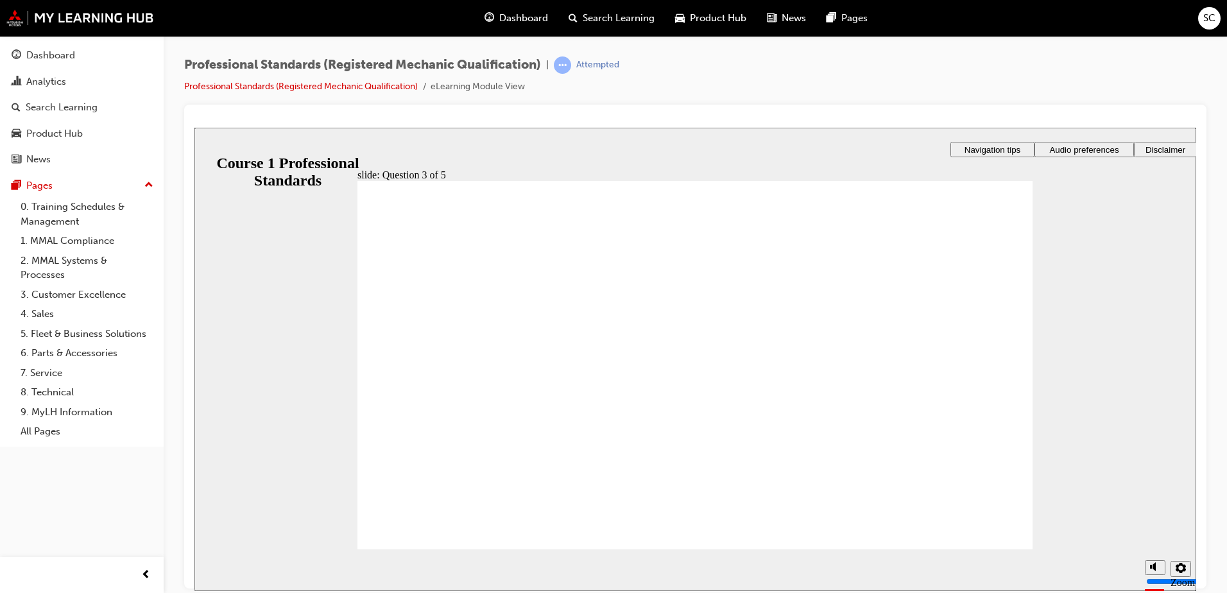
radio input "true"
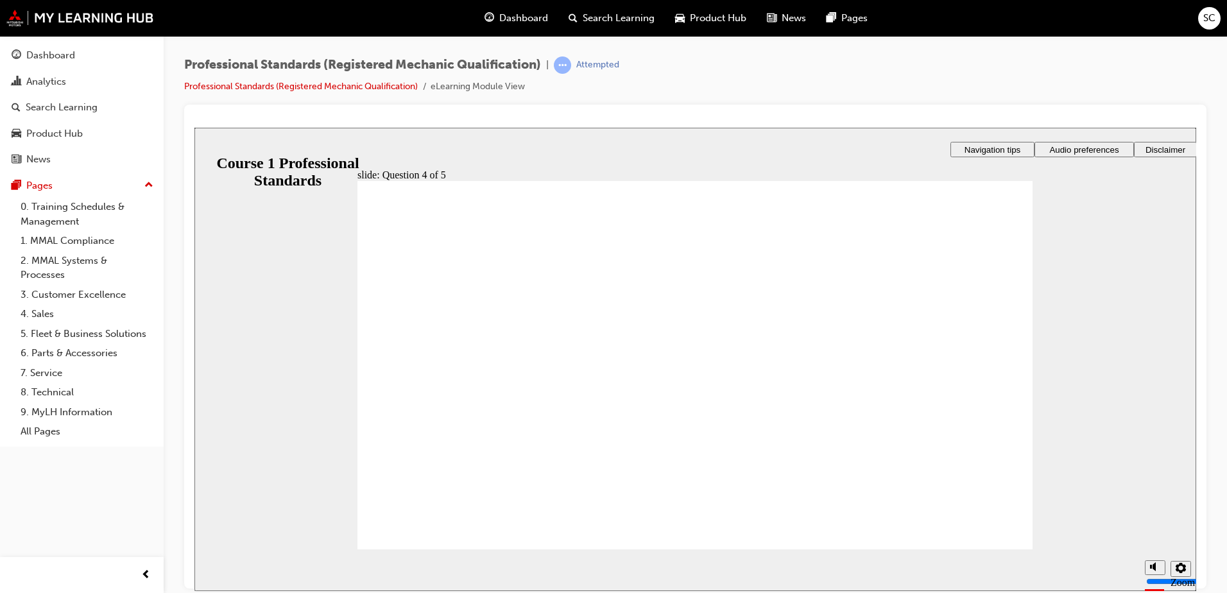
checkbox input "true"
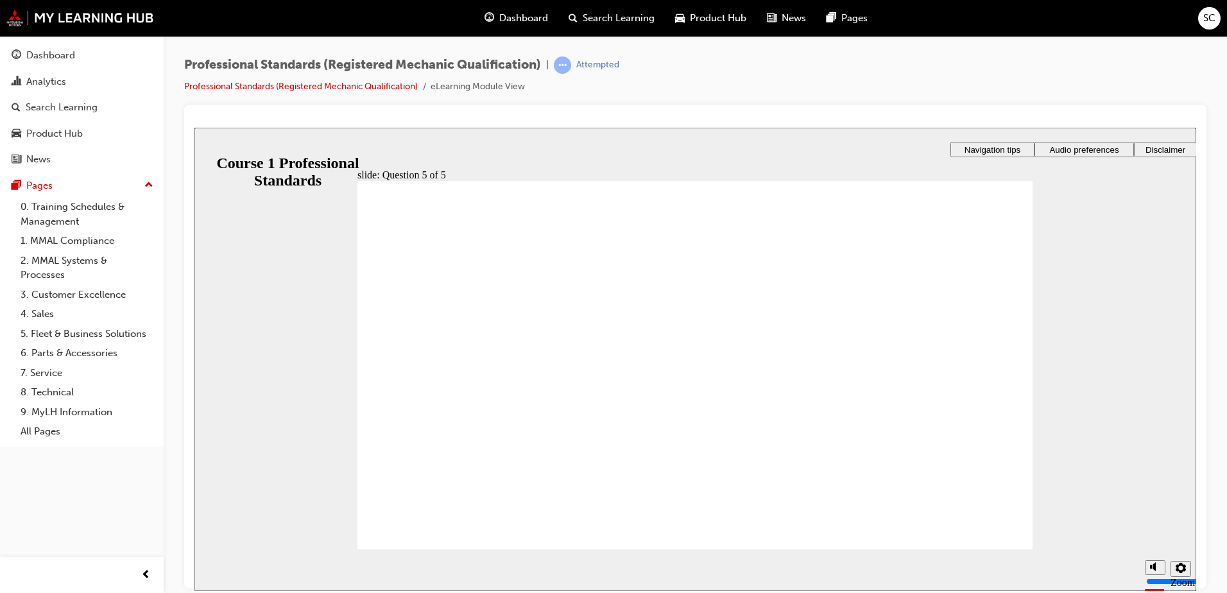
drag, startPoint x: 687, startPoint y: 323, endPoint x: 615, endPoint y: 348, distance: 75.3
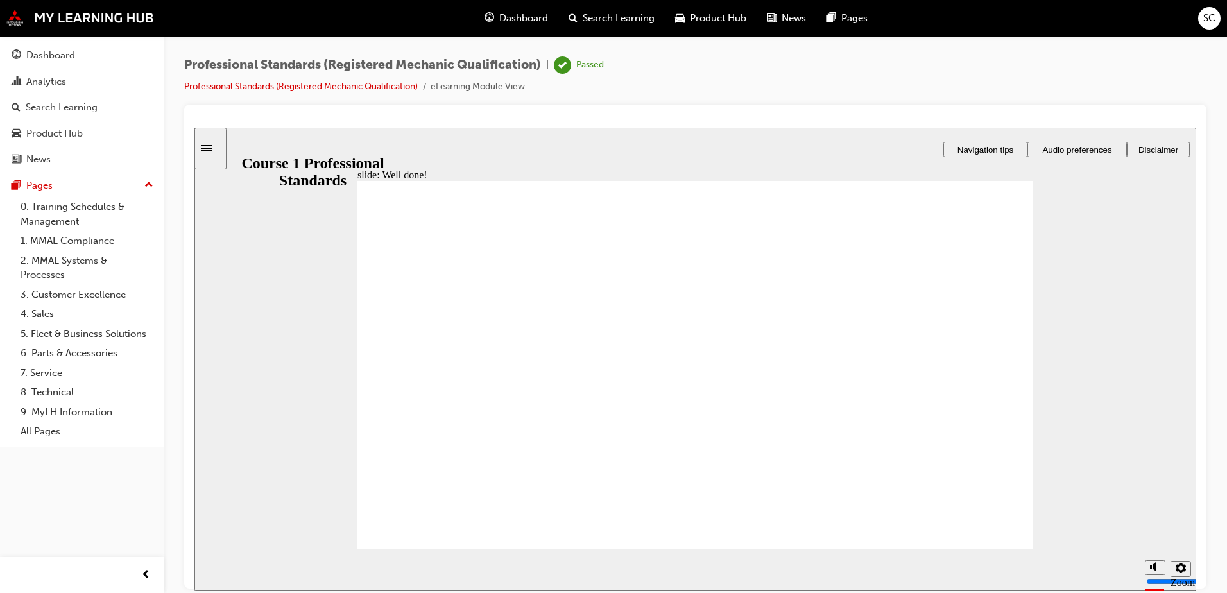
click at [502, 21] on span "Dashboard" at bounding box center [523, 18] width 49 height 15
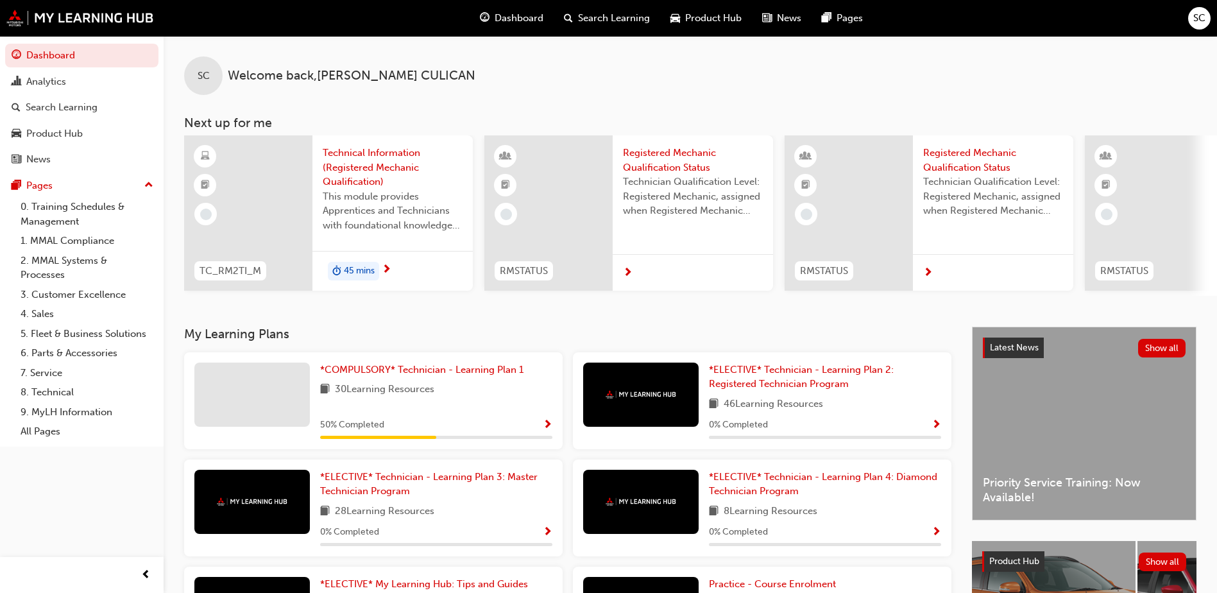
click at [387, 164] on span "Technical Information (Registered Mechanic Qualification)" at bounding box center [393, 168] width 140 height 44
